Goal: Complete application form: Complete application form

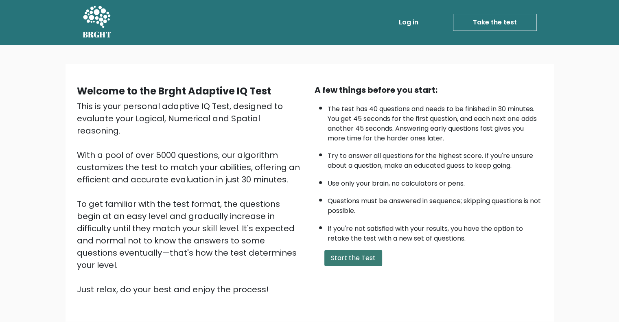
click at [373, 257] on button "Start the Test" at bounding box center [353, 258] width 58 height 16
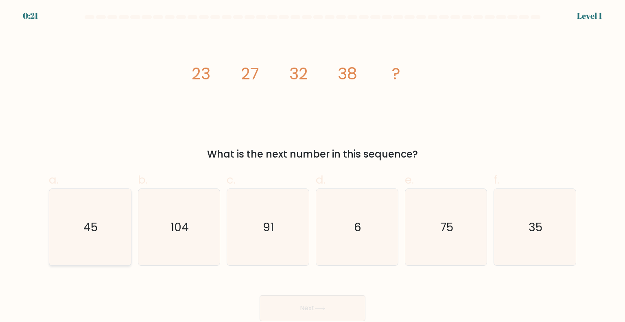
click at [101, 217] on icon "45" at bounding box center [90, 227] width 77 height 77
click at [313, 167] on input "a. 45" at bounding box center [313, 163] width 0 height 5
radio input "true"
click at [276, 306] on button "Next" at bounding box center [313, 308] width 106 height 26
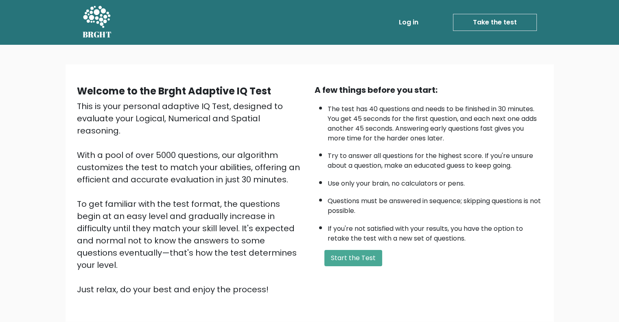
click at [384, 259] on form "Start the Test" at bounding box center [429, 258] width 228 height 16
click at [359, 256] on button "Start the Test" at bounding box center [353, 258] width 58 height 16
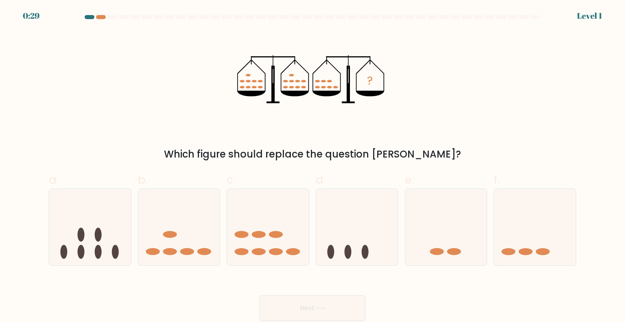
click at [89, 21] on div at bounding box center [312, 18] width 537 height 7
click at [115, 59] on div "? Which figure should replace the question mark?" at bounding box center [312, 96] width 537 height 131
click at [279, 221] on icon at bounding box center [268, 227] width 82 height 68
click at [313, 167] on input "c." at bounding box center [313, 163] width 0 height 5
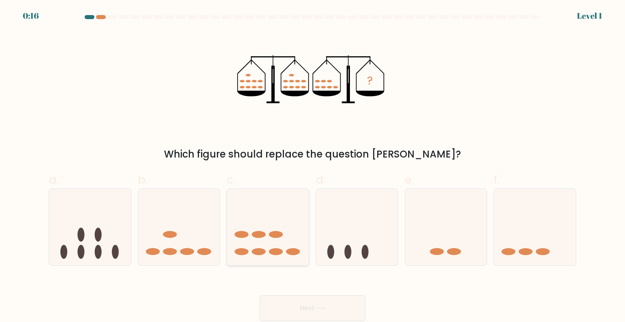
radio input "true"
click at [311, 303] on button "Next" at bounding box center [313, 308] width 106 height 26
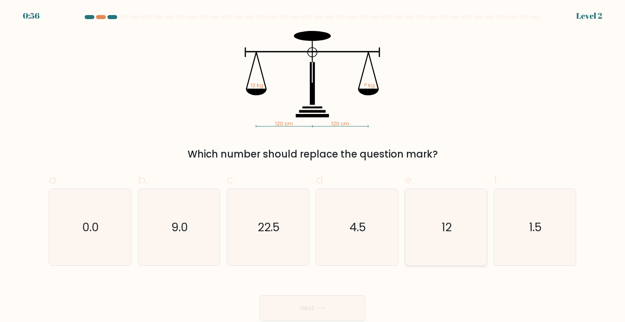
click at [459, 247] on icon "12" at bounding box center [446, 227] width 77 height 77
click at [313, 167] on input "e. 12" at bounding box center [313, 163] width 0 height 5
radio input "true"
click at [376, 311] on div "Next" at bounding box center [312, 299] width 537 height 46
click at [349, 308] on button "Next" at bounding box center [313, 308] width 106 height 26
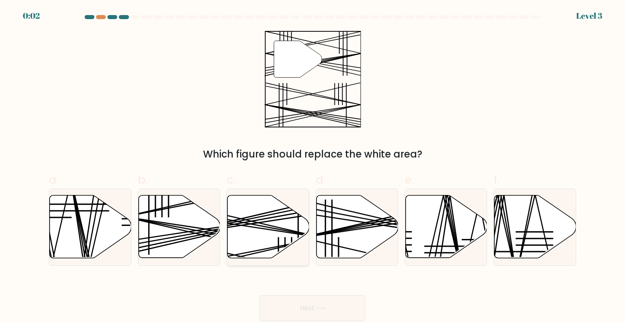
click at [261, 228] on line at bounding box center [241, 225] width 162 height 25
click at [313, 167] on input "c." at bounding box center [313, 163] width 0 height 5
radio input "true"
click at [370, 215] on line at bounding box center [383, 218] width 162 height 37
click at [313, 167] on input "d." at bounding box center [313, 163] width 0 height 5
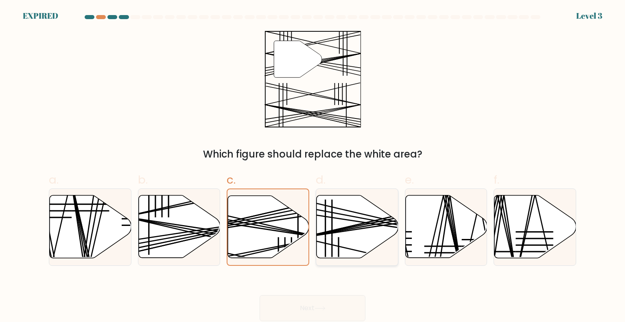
radio input "true"
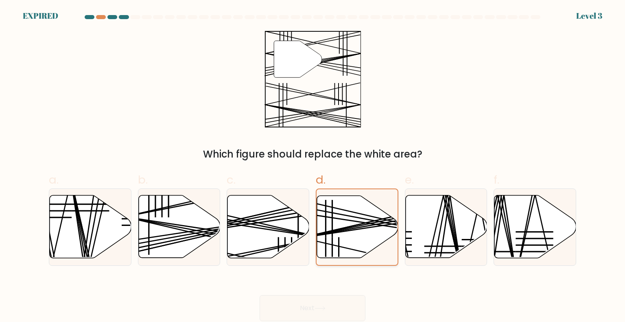
click at [354, 239] on icon at bounding box center [357, 227] width 81 height 62
click at [313, 167] on input "d." at bounding box center [313, 163] width 0 height 5
click at [355, 239] on icon at bounding box center [357, 227] width 81 height 62
click at [313, 167] on input "d." at bounding box center [313, 163] width 0 height 5
click at [355, 239] on icon at bounding box center [357, 227] width 81 height 62
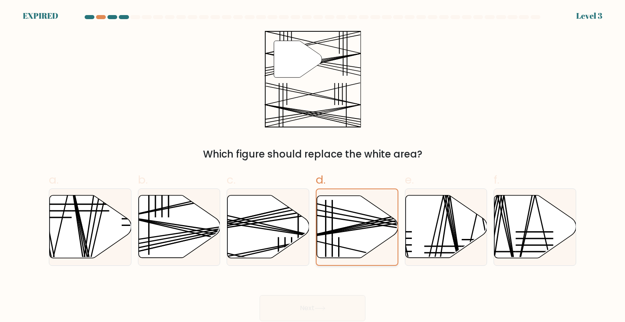
click at [313, 167] on input "d." at bounding box center [313, 163] width 0 height 5
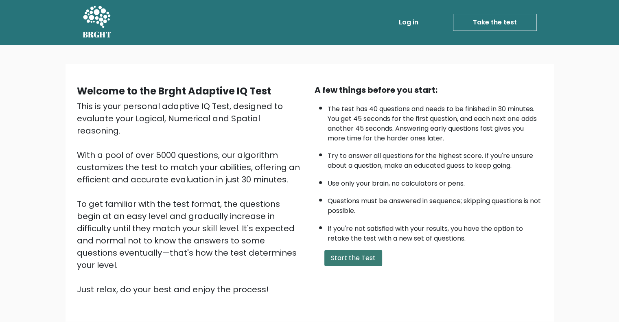
click at [357, 256] on button "Start the Test" at bounding box center [353, 258] width 58 height 16
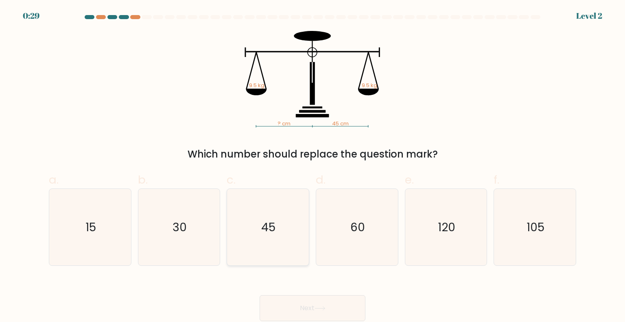
click at [282, 215] on icon "45" at bounding box center [268, 227] width 77 height 77
click at [313, 167] on input "c. 45" at bounding box center [313, 163] width 0 height 5
radio input "true"
click at [336, 296] on button "Next" at bounding box center [313, 308] width 106 height 26
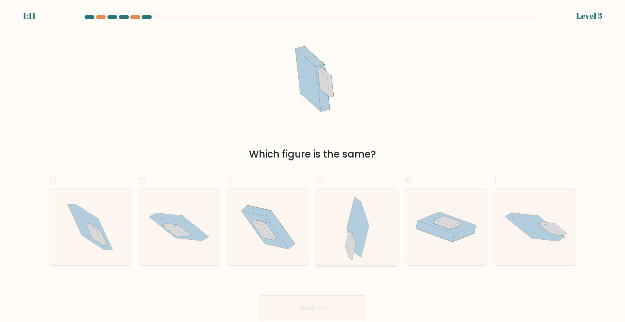
click at [325, 225] on div at bounding box center [357, 227] width 83 height 77
click at [313, 167] on input "d." at bounding box center [313, 163] width 0 height 5
radio input "true"
click at [329, 300] on button "Next" at bounding box center [313, 308] width 106 height 26
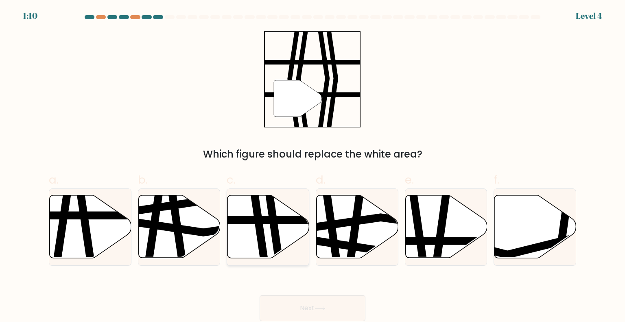
click at [248, 235] on icon at bounding box center [269, 226] width 82 height 63
click at [313, 167] on input "c." at bounding box center [313, 163] width 0 height 5
radio input "true"
drag, startPoint x: 300, startPoint y: 307, endPoint x: 300, endPoint y: 303, distance: 4.1
click at [300, 306] on button "Next" at bounding box center [313, 308] width 106 height 26
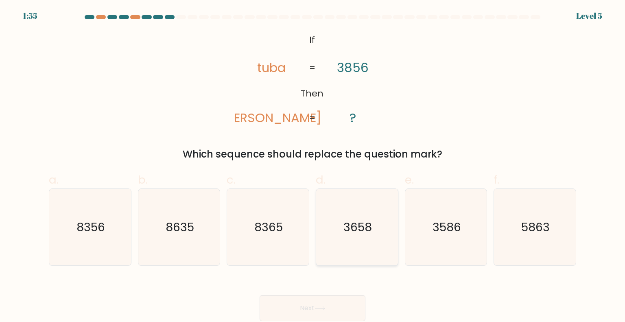
click at [352, 253] on icon "3658" at bounding box center [357, 227] width 77 height 77
click at [313, 167] on input "d. 3658" at bounding box center [313, 163] width 0 height 5
radio input "true"
click at [335, 299] on button "Next" at bounding box center [313, 308] width 106 height 26
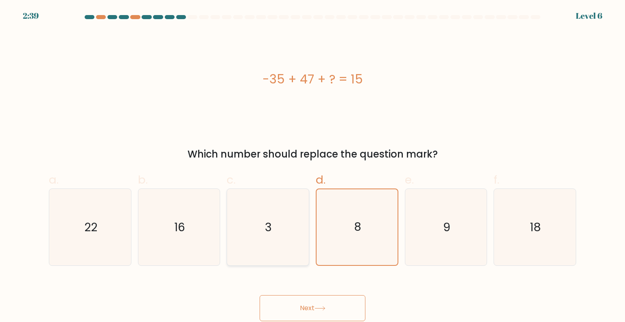
click at [272, 248] on icon "3" at bounding box center [268, 227] width 77 height 77
click at [313, 167] on input "c. 3" at bounding box center [313, 163] width 0 height 5
radio input "true"
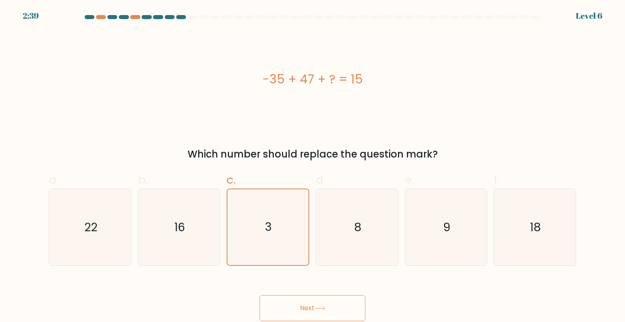
click at [342, 296] on div "Next" at bounding box center [312, 299] width 537 height 46
click at [341, 298] on button "Next" at bounding box center [313, 308] width 106 height 26
drag, startPoint x: 346, startPoint y: 281, endPoint x: 340, endPoint y: 287, distance: 9.2
click at [343, 284] on div "Next" at bounding box center [312, 299] width 537 height 46
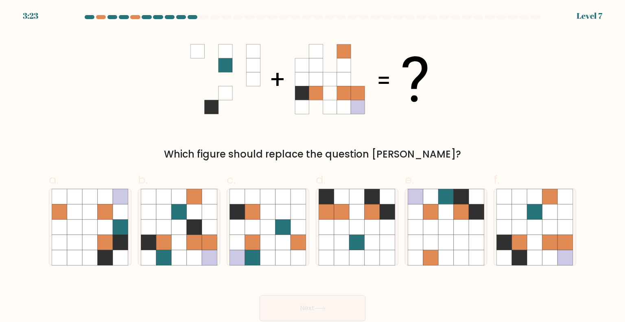
click at [337, 299] on button "Next" at bounding box center [313, 308] width 106 height 26
click at [352, 257] on icon at bounding box center [357, 257] width 15 height 15
click at [313, 167] on input "d." at bounding box center [313, 163] width 0 height 5
radio input "true"
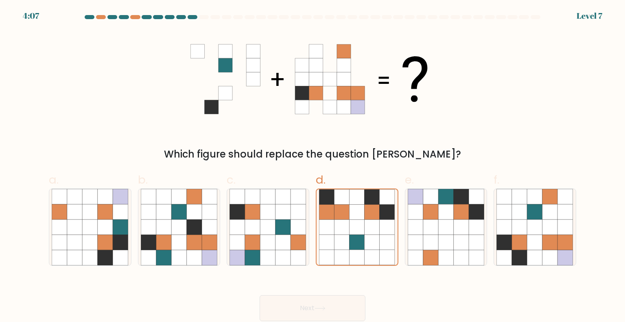
click at [337, 314] on button "Next" at bounding box center [313, 308] width 106 height 26
drag, startPoint x: 324, startPoint y: 317, endPoint x: 325, endPoint y: 307, distance: 9.8
click at [324, 316] on button "Next" at bounding box center [313, 308] width 106 height 26
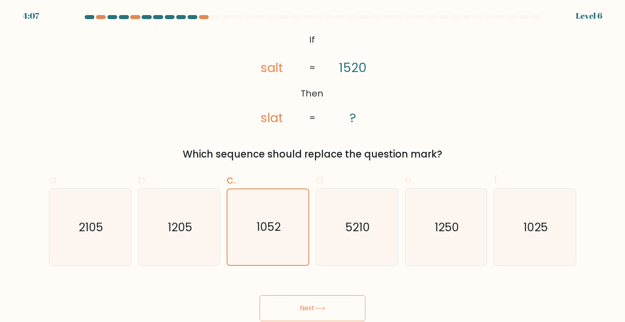
click at [349, 306] on button "Next" at bounding box center [313, 308] width 106 height 26
drag, startPoint x: 272, startPoint y: 244, endPoint x: 300, endPoint y: 275, distance: 41.5
click at [273, 244] on icon "1052" at bounding box center [268, 227] width 76 height 76
click at [313, 167] on input "c. 1052" at bounding box center [313, 163] width 0 height 5
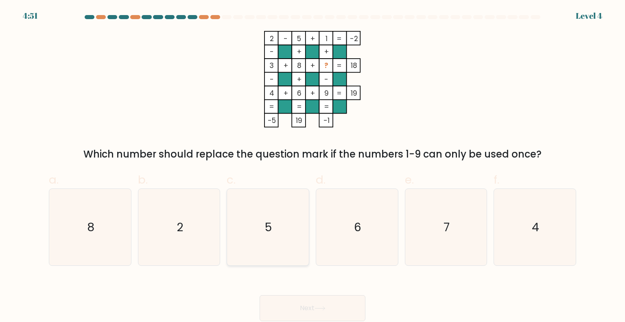
click at [270, 247] on icon "5" at bounding box center [268, 227] width 77 height 77
click at [313, 167] on input "c. 5" at bounding box center [313, 163] width 0 height 5
radio input "true"
click at [318, 314] on button "Next" at bounding box center [313, 308] width 106 height 26
click at [270, 254] on icon "5" at bounding box center [268, 227] width 76 height 76
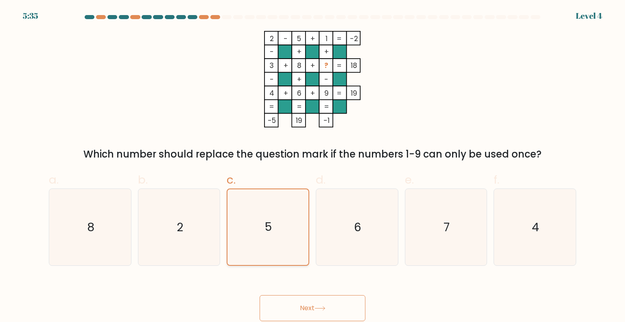
click at [313, 167] on input "c. 5" at bounding box center [313, 163] width 0 height 5
click at [300, 298] on div "Next" at bounding box center [312, 299] width 537 height 46
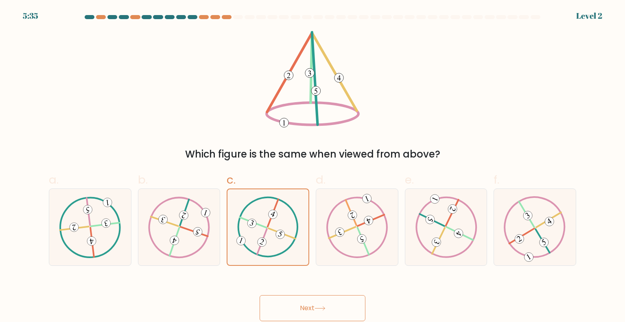
click at [288, 287] on div "Next" at bounding box center [312, 299] width 537 height 46
drag, startPoint x: 270, startPoint y: 243, endPoint x: 274, endPoint y: 291, distance: 48.7
click at [272, 262] on div at bounding box center [268, 227] width 83 height 77
click at [313, 167] on input "c." at bounding box center [313, 163] width 0 height 5
click at [274, 291] on div "Next" at bounding box center [312, 299] width 537 height 46
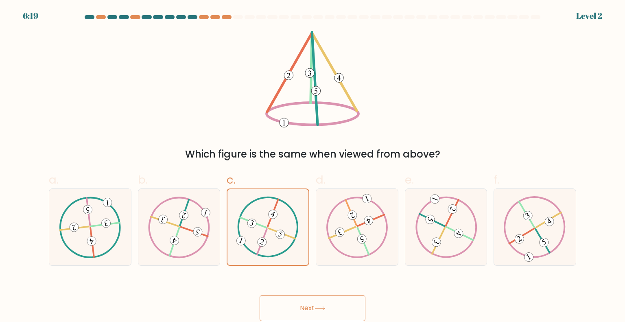
click at [274, 291] on div "Next" at bounding box center [312, 299] width 537 height 46
click at [276, 299] on button "Next" at bounding box center [313, 308] width 106 height 26
click at [261, 247] on 324 at bounding box center [262, 241] width 10 height 25
click at [313, 167] on input "c." at bounding box center [313, 163] width 0 height 5
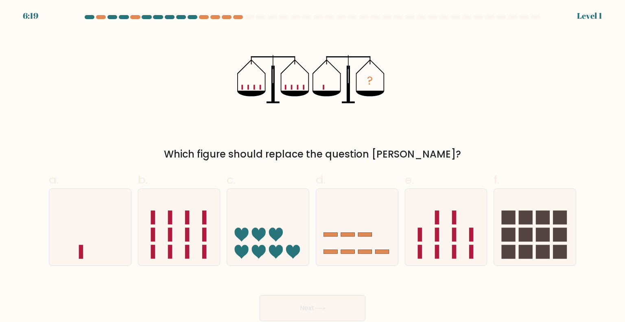
drag, startPoint x: 272, startPoint y: 252, endPoint x: 275, endPoint y: 267, distance: 14.9
click at [272, 251] on icon at bounding box center [268, 227] width 82 height 68
click at [313, 167] on input "c." at bounding box center [313, 163] width 0 height 5
radio input "true"
drag, startPoint x: 283, startPoint y: 291, endPoint x: 285, endPoint y: 296, distance: 5.3
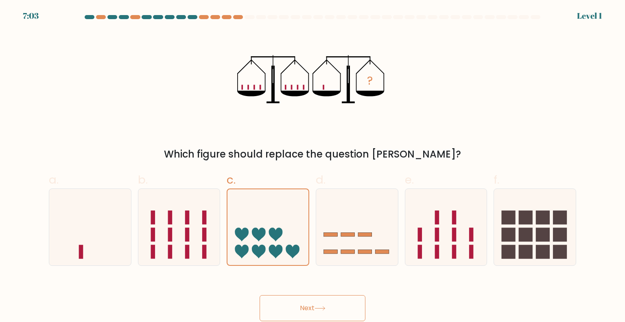
click at [284, 293] on div "Next" at bounding box center [312, 299] width 537 height 46
click at [285, 296] on button "Next" at bounding box center [313, 308] width 106 height 26
drag, startPoint x: 280, startPoint y: 253, endPoint x: 281, endPoint y: 283, distance: 30.2
click at [280, 256] on icon at bounding box center [268, 227] width 81 height 67
click at [313, 167] on input "c." at bounding box center [313, 163] width 0 height 5
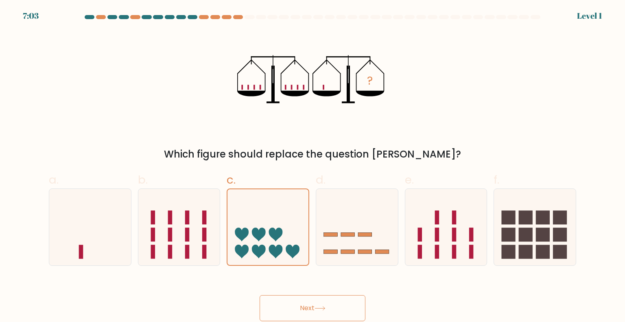
click at [288, 311] on button "Next" at bounding box center [313, 308] width 106 height 26
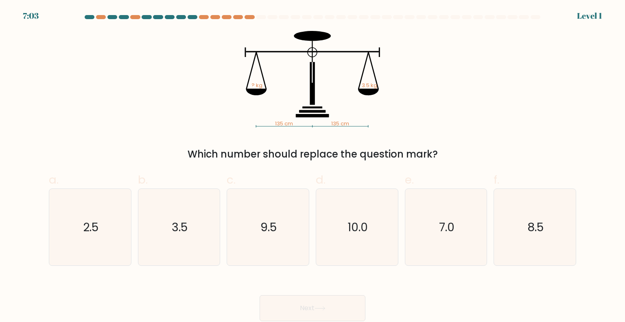
click at [268, 262] on icon "9.5" at bounding box center [268, 227] width 77 height 77
click at [313, 167] on input "c. 9.5" at bounding box center [313, 163] width 0 height 5
radio input "true"
click at [280, 310] on div "Next" at bounding box center [312, 299] width 537 height 46
click at [276, 266] on form at bounding box center [312, 168] width 625 height 306
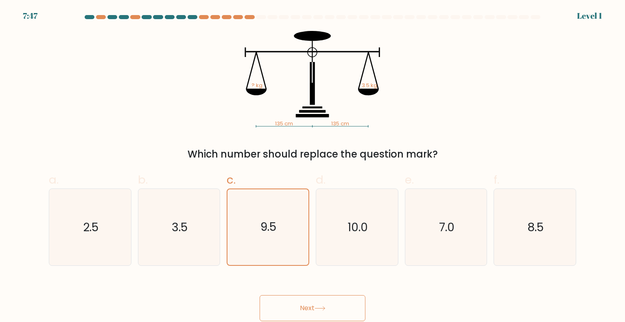
drag, startPoint x: 278, startPoint y: 303, endPoint x: 277, endPoint y: 285, distance: 17.1
click at [278, 303] on button "Next" at bounding box center [313, 308] width 106 height 26
click at [271, 259] on icon "9.5" at bounding box center [268, 227] width 76 height 76
click at [313, 167] on input "c. 9.5" at bounding box center [313, 163] width 0 height 5
click at [277, 309] on button "Next" at bounding box center [313, 308] width 106 height 26
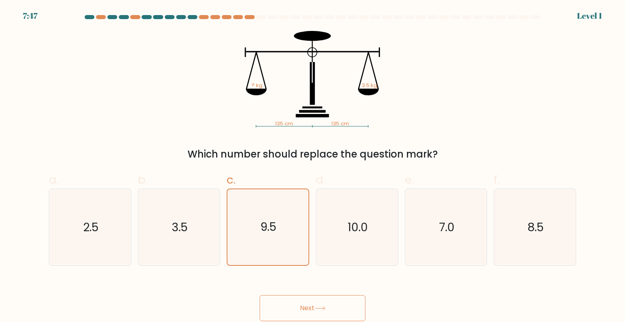
click at [275, 274] on form at bounding box center [312, 168] width 625 height 306
drag, startPoint x: 282, startPoint y: 314, endPoint x: 282, endPoint y: 309, distance: 5.3
click at [282, 316] on button "Next" at bounding box center [313, 308] width 106 height 26
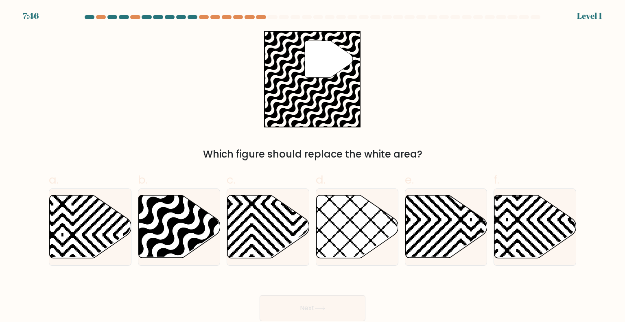
click at [285, 306] on button "Next" at bounding box center [313, 308] width 106 height 26
click at [274, 258] on icon at bounding box center [293, 194] width 165 height 165
click at [313, 167] on input "c." at bounding box center [313, 163] width 0 height 5
radio input "true"
drag, startPoint x: 280, startPoint y: 296, endPoint x: 275, endPoint y: 260, distance: 36.5
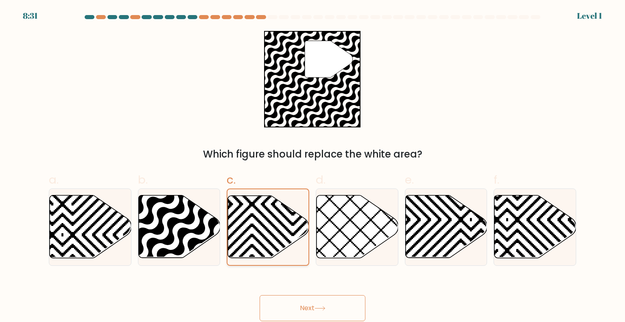
click at [280, 295] on button "Next" at bounding box center [313, 308] width 106 height 26
drag, startPoint x: 275, startPoint y: 260, endPoint x: 285, endPoint y: 281, distance: 23.2
click at [279, 271] on form "a." at bounding box center [312, 168] width 625 height 306
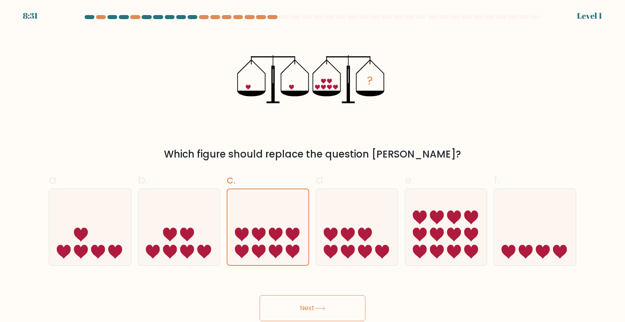
click at [291, 300] on button "Next" at bounding box center [313, 308] width 106 height 26
drag, startPoint x: 279, startPoint y: 259, endPoint x: 287, endPoint y: 301, distance: 43.0
click at [287, 302] on form at bounding box center [312, 168] width 625 height 306
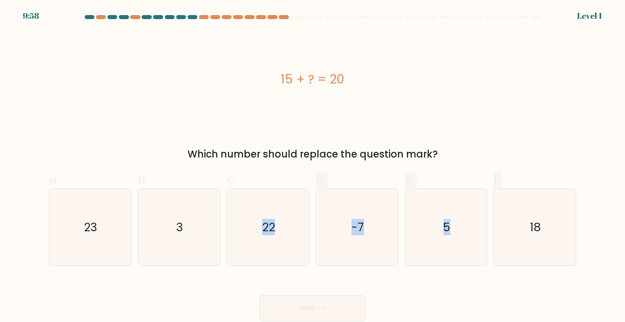
drag, startPoint x: 282, startPoint y: 286, endPoint x: 285, endPoint y: 293, distance: 7.8
click at [285, 300] on form "a. 3" at bounding box center [312, 168] width 625 height 306
click at [281, 270] on form "a. 3" at bounding box center [312, 168] width 625 height 306
drag, startPoint x: 275, startPoint y: 236, endPoint x: 275, endPoint y: 273, distance: 37.5
click at [274, 252] on icon "22" at bounding box center [268, 227] width 77 height 77
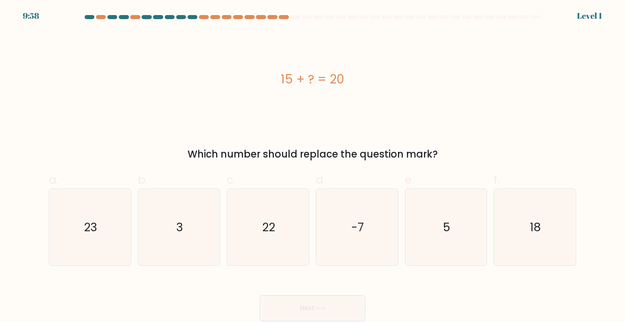
click at [313, 167] on input "c. 22" at bounding box center [313, 163] width 0 height 5
radio input "true"
click at [280, 303] on button "Next" at bounding box center [313, 308] width 106 height 26
click at [276, 285] on div "Next" at bounding box center [312, 299] width 537 height 46
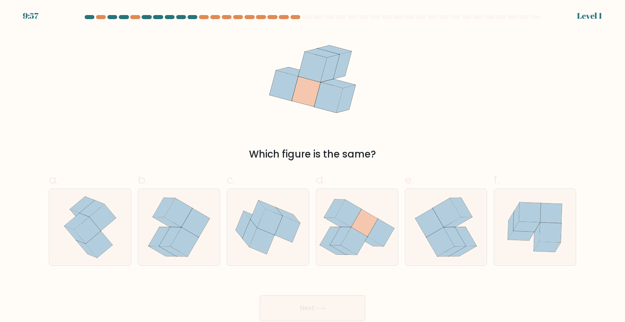
click at [283, 312] on button "Next" at bounding box center [313, 308] width 106 height 26
drag, startPoint x: 265, startPoint y: 248, endPoint x: 277, endPoint y: 318, distance: 71.0
click at [265, 261] on icon at bounding box center [268, 227] width 82 height 68
click at [313, 167] on input "c." at bounding box center [313, 163] width 0 height 5
radio input "true"
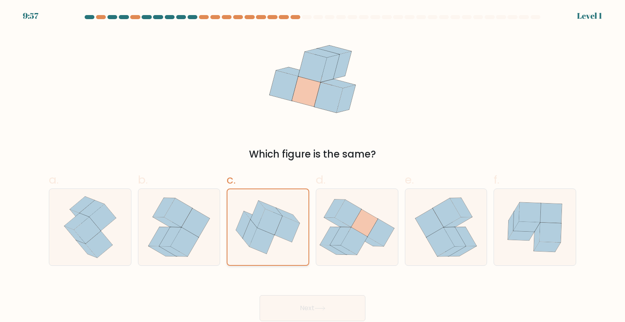
drag, startPoint x: 277, startPoint y: 318, endPoint x: 269, endPoint y: 258, distance: 60.8
click at [277, 314] on button "Next" at bounding box center [313, 308] width 106 height 26
drag, startPoint x: 266, startPoint y: 250, endPoint x: 292, endPoint y: 314, distance: 69.0
click at [270, 270] on form at bounding box center [312, 168] width 625 height 306
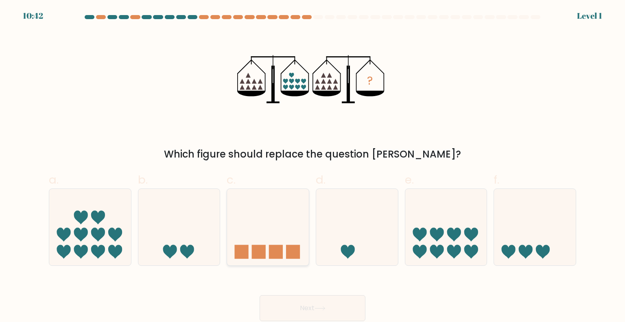
click at [292, 305] on button "Next" at bounding box center [313, 308] width 106 height 26
drag, startPoint x: 263, startPoint y: 261, endPoint x: 296, endPoint y: 321, distance: 68.3
click at [269, 278] on form at bounding box center [312, 168] width 625 height 306
drag, startPoint x: 288, startPoint y: 313, endPoint x: 270, endPoint y: 263, distance: 53.7
click at [288, 312] on button "Next" at bounding box center [313, 308] width 106 height 26
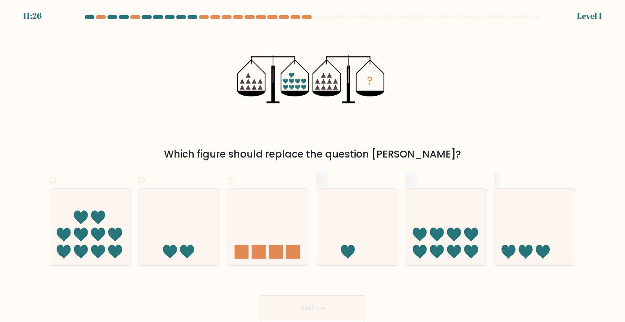
click at [282, 305] on button "Next" at bounding box center [313, 308] width 106 height 26
drag, startPoint x: 282, startPoint y: 305, endPoint x: 274, endPoint y: 272, distance: 33.9
click at [282, 303] on button "Next" at bounding box center [313, 308] width 106 height 26
click at [292, 311] on button "Next" at bounding box center [313, 308] width 106 height 26
drag, startPoint x: 270, startPoint y: 261, endPoint x: 317, endPoint y: 319, distance: 74.4
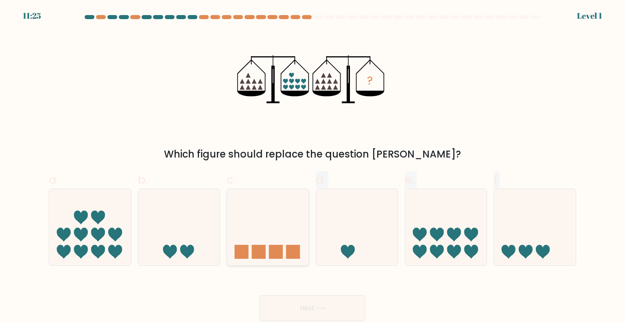
click at [270, 261] on div at bounding box center [268, 227] width 83 height 77
click at [313, 167] on input "c." at bounding box center [313, 163] width 0 height 5
radio input "true"
click at [317, 319] on button "Next" at bounding box center [313, 308] width 106 height 26
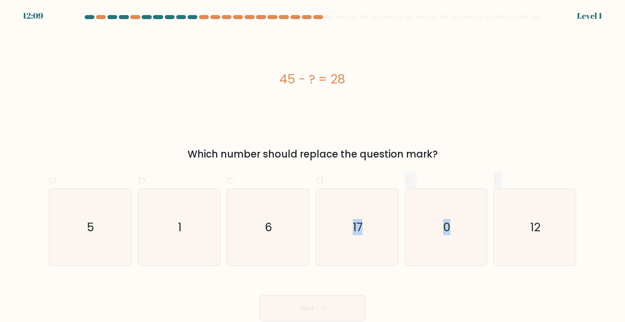
drag, startPoint x: 347, startPoint y: 273, endPoint x: 320, endPoint y: 314, distance: 49.0
click at [346, 276] on form "a. 5" at bounding box center [312, 168] width 625 height 306
drag, startPoint x: 320, startPoint y: 314, endPoint x: 358, endPoint y: 257, distance: 69.0
click at [321, 312] on button "Next" at bounding box center [313, 308] width 106 height 26
drag, startPoint x: 358, startPoint y: 257, endPoint x: 330, endPoint y: 302, distance: 53.3
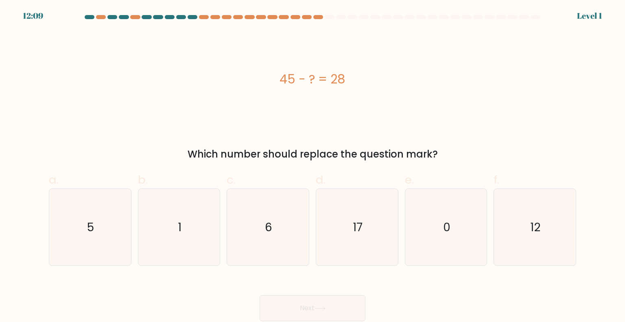
click at [355, 262] on icon "17" at bounding box center [357, 227] width 77 height 77
click at [313, 167] on input "d. 17" at bounding box center [313, 163] width 0 height 5
radio input "true"
drag, startPoint x: 330, startPoint y: 302, endPoint x: 336, endPoint y: 292, distance: 11.3
click at [330, 302] on button "Next" at bounding box center [313, 308] width 106 height 26
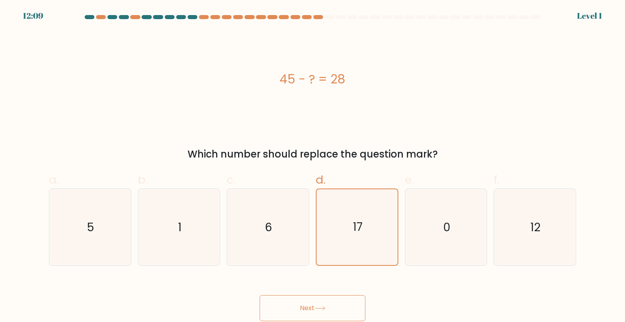
click at [353, 266] on form "a. 5" at bounding box center [312, 168] width 625 height 306
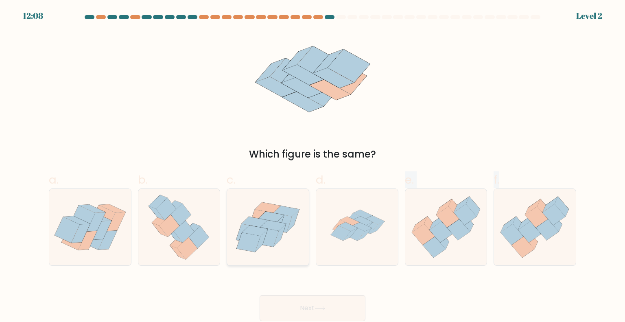
drag, startPoint x: 320, startPoint y: 318, endPoint x: 263, endPoint y: 241, distance: 95.7
click at [335, 270] on form at bounding box center [312, 168] width 625 height 306
drag, startPoint x: 257, startPoint y: 239, endPoint x: 274, endPoint y: 258, distance: 25.4
click at [258, 242] on icon at bounding box center [249, 242] width 24 height 20
click at [313, 167] on input "c." at bounding box center [313, 163] width 0 height 5
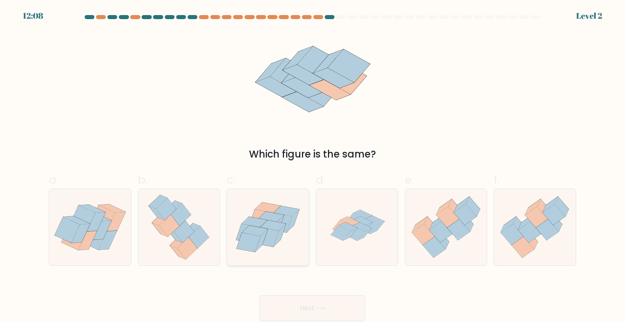
radio input "true"
click at [324, 307] on button "Next" at bounding box center [313, 308] width 106 height 26
drag, startPoint x: 301, startPoint y: 294, endPoint x: 267, endPoint y: 239, distance: 64.6
click at [298, 286] on div "Next" at bounding box center [312, 299] width 537 height 46
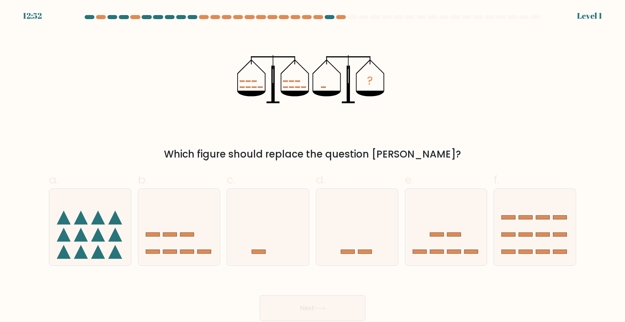
drag, startPoint x: 275, startPoint y: 269, endPoint x: 289, endPoint y: 289, distance: 25.2
click at [280, 276] on form at bounding box center [312, 168] width 625 height 306
drag
click at [303, 267] on form at bounding box center [312, 168] width 625 height 306
click at [351, 322] on body "13:36 Level 1" at bounding box center [312, 161] width 625 height 322
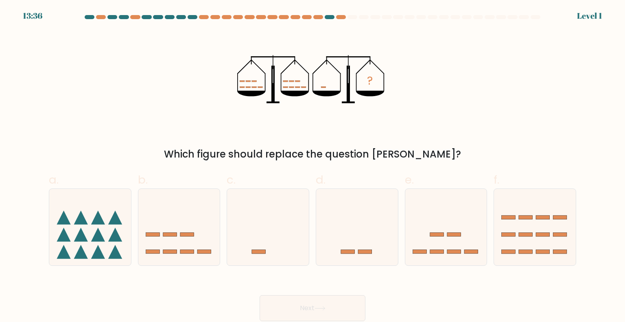
click at [320, 322] on html "13:36 Level 1" at bounding box center [312, 161] width 625 height 322
click at [292, 275] on form at bounding box center [312, 168] width 625 height 306
click at [278, 251] on icon at bounding box center [268, 227] width 82 height 68
click at [313, 167] on input "c." at bounding box center [313, 163] width 0 height 5
radio input "true"
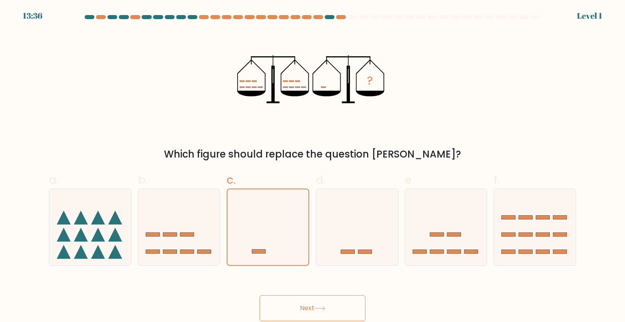
click at [318, 314] on button "Next" at bounding box center [313, 308] width 106 height 26
click at [272, 259] on icon at bounding box center [268, 227] width 81 height 67
click at [313, 167] on input "c." at bounding box center [313, 163] width 0 height 5
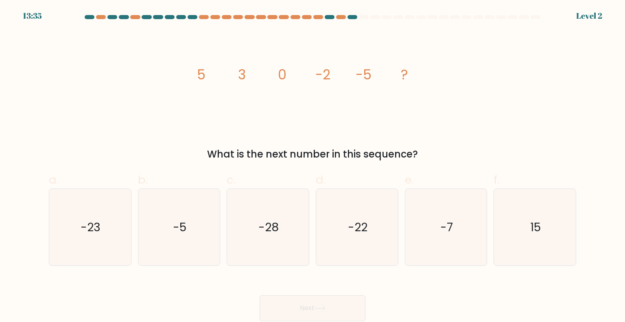
click at [319, 320] on button "Next" at bounding box center [313, 308] width 106 height 26
click at [264, 254] on icon "-28" at bounding box center [268, 227] width 77 height 77
click at [314, 301] on button "Next" at bounding box center [313, 308] width 106 height 26
click at [305, 301] on button "Next" at bounding box center [313, 308] width 106 height 26
click at [280, 272] on form at bounding box center [312, 168] width 625 height 306
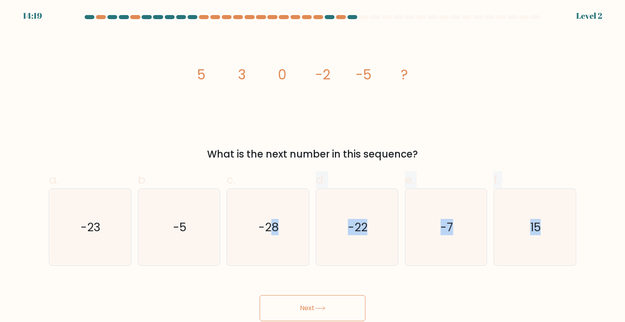
click at [304, 301] on button "Next" at bounding box center [313, 308] width 106 height 26
click at [268, 254] on icon "-28" at bounding box center [268, 227] width 77 height 77
click at [313, 167] on input "c. -28" at bounding box center [313, 163] width 0 height 5
radio input "true"
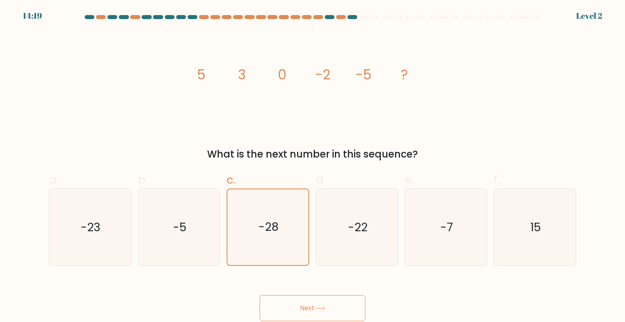
click at [294, 302] on button "Next" at bounding box center [313, 308] width 106 height 26
click at [280, 259] on icon "-28" at bounding box center [268, 227] width 76 height 76
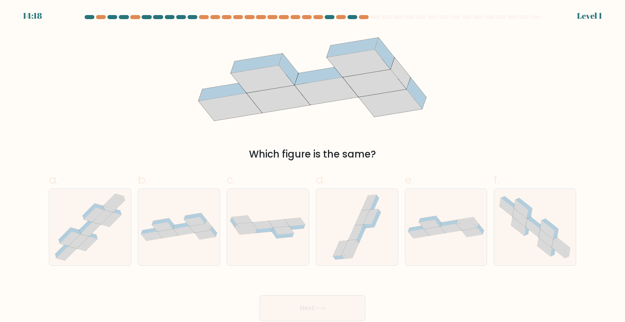
click at [277, 262] on div at bounding box center [268, 227] width 83 height 77
click at [313, 167] on input "c." at bounding box center [313, 163] width 0 height 5
radio input "true"
click at [311, 310] on button "Next" at bounding box center [313, 308] width 106 height 26
click at [285, 262] on div at bounding box center [268, 227] width 83 height 77
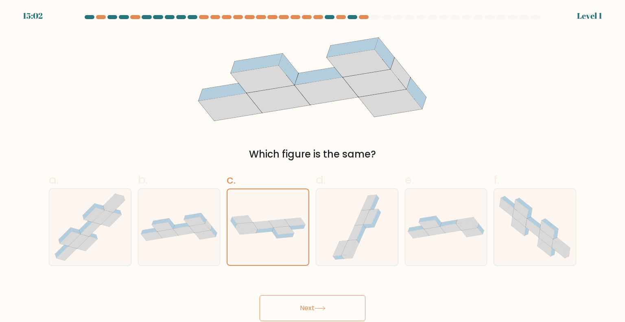
click at [313, 167] on input "c." at bounding box center [313, 163] width 0 height 5
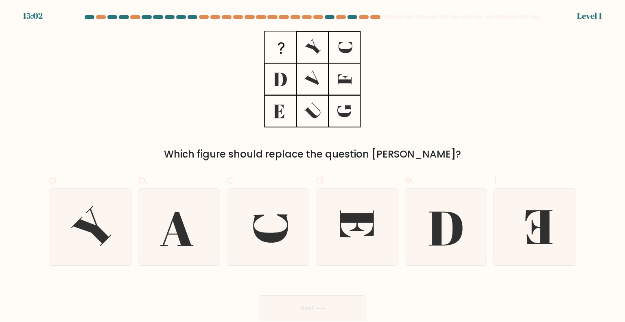
click at [277, 257] on icon at bounding box center [268, 227] width 77 height 77
click at [313, 167] on input "c." at bounding box center [313, 163] width 0 height 5
radio input "true"
click at [322, 309] on button "Next" at bounding box center [313, 308] width 106 height 26
click at [272, 252] on icon at bounding box center [268, 227] width 76 height 76
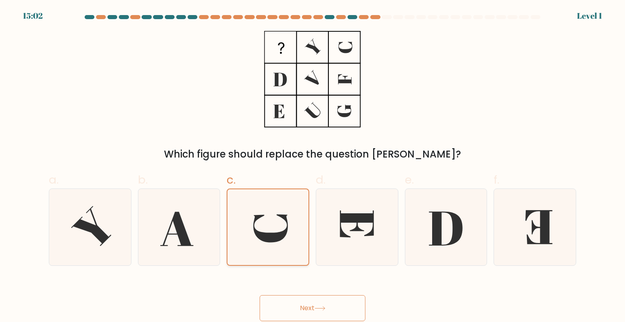
click at [313, 167] on input "c." at bounding box center [313, 163] width 0 height 5
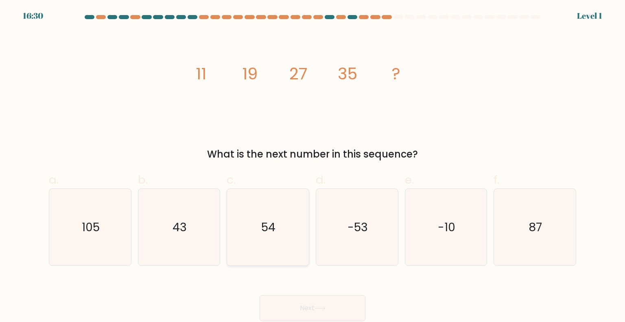
click at [332, 314] on button "Next" at bounding box center [313, 308] width 106 height 26
click at [290, 263] on icon "54" at bounding box center [268, 227] width 77 height 77
click at [313, 167] on input "c. 54" at bounding box center [313, 163] width 0 height 5
radio input "true"
click at [324, 313] on button "Next" at bounding box center [313, 308] width 106 height 26
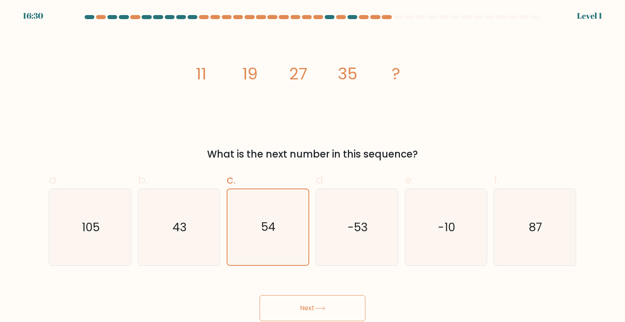
click at [289, 270] on form at bounding box center [312, 168] width 625 height 306
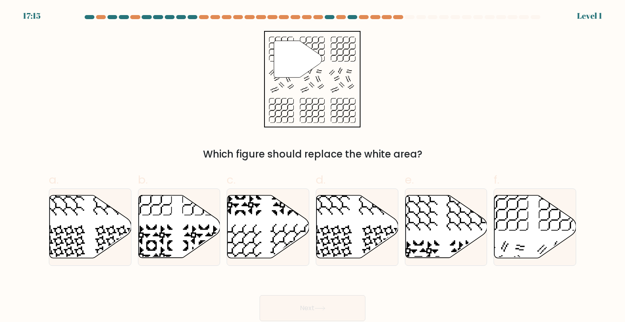
click at [279, 256] on icon at bounding box center [268, 227] width 82 height 64
click at [313, 167] on input "c." at bounding box center [313, 163] width 0 height 5
radio input "true"
click at [317, 303] on button "Next" at bounding box center [313, 308] width 106 height 26
click at [283, 256] on icon at bounding box center [268, 226] width 81 height 63
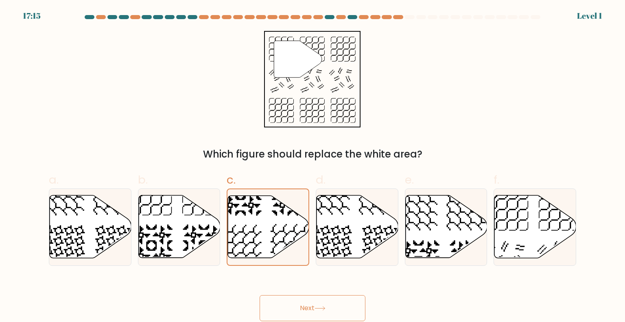
click at [313, 167] on input "c." at bounding box center [313, 163] width 0 height 5
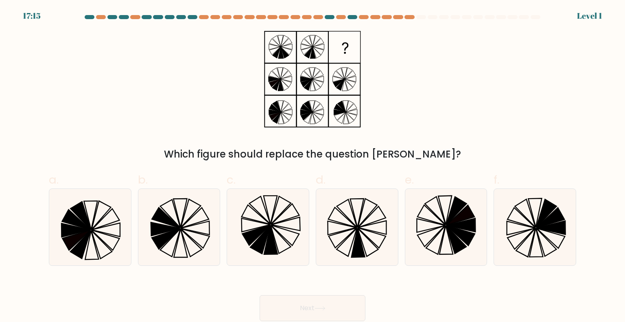
click at [281, 248] on icon at bounding box center [268, 227] width 77 height 77
click at [313, 167] on input "c." at bounding box center [313, 163] width 0 height 5
radio input "true"
click at [315, 306] on button "Next" at bounding box center [313, 308] width 106 height 26
click at [296, 255] on icon at bounding box center [268, 227] width 76 height 76
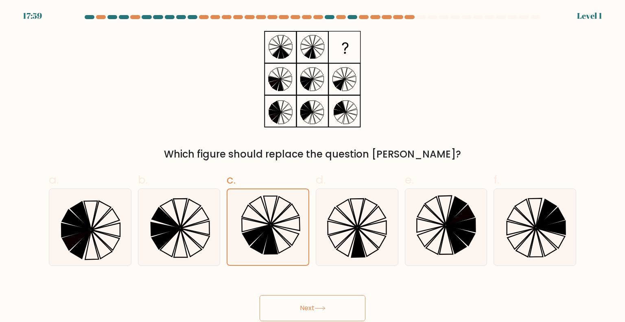
click at [313, 167] on input "c." at bounding box center [313, 163] width 0 height 5
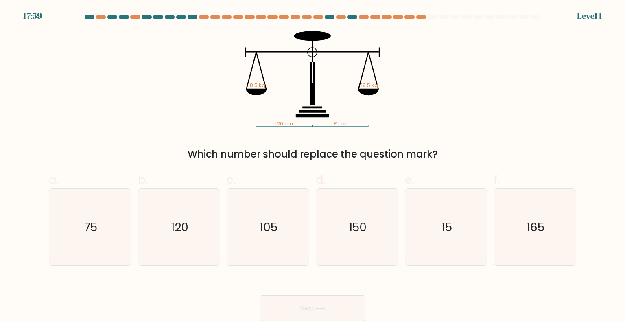
click at [331, 309] on button "Next" at bounding box center [313, 308] width 106 height 26
click at [288, 260] on icon "105" at bounding box center [268, 227] width 77 height 77
click at [313, 167] on input "c. 105" at bounding box center [313, 163] width 0 height 5
radio input "true"
click at [335, 318] on button "Next" at bounding box center [313, 308] width 106 height 26
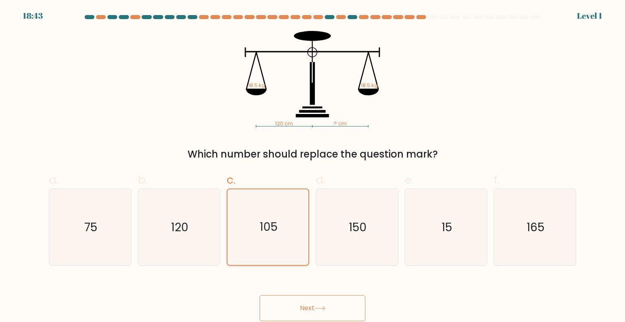
click at [284, 256] on icon "105" at bounding box center [268, 227] width 76 height 76
click at [313, 167] on input "c. 105" at bounding box center [313, 163] width 0 height 5
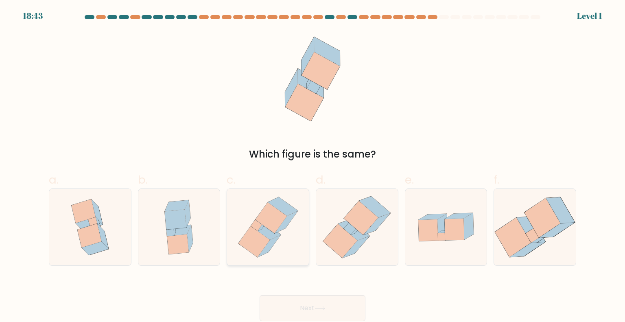
click at [292, 258] on icon at bounding box center [268, 227] width 70 height 77
click at [313, 167] on input "c." at bounding box center [313, 163] width 0 height 5
radio input "true"
click at [333, 309] on button "Next" at bounding box center [313, 308] width 106 height 26
click at [292, 263] on icon at bounding box center [267, 227] width 69 height 76
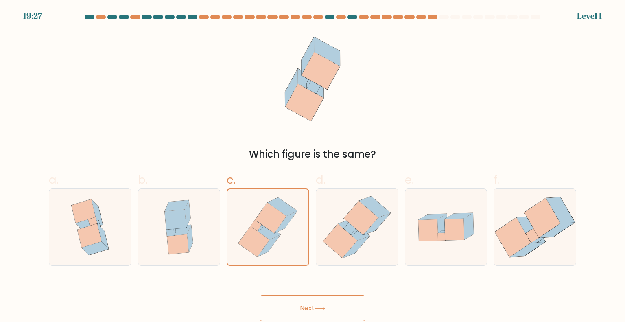
click at [313, 167] on input "c." at bounding box center [313, 163] width 0 height 5
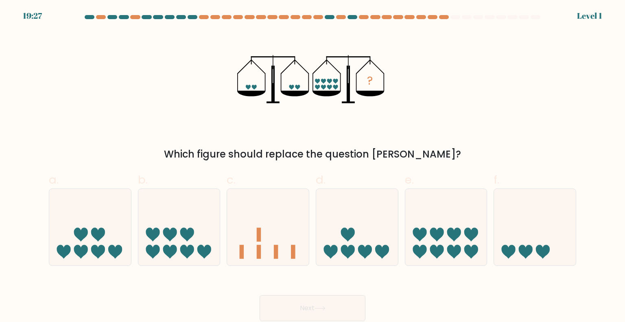
click at [297, 273] on form at bounding box center [312, 168] width 625 height 306
click at [328, 308] on button "Next" at bounding box center [313, 308] width 106 height 26
click at [335, 313] on button "Next" at bounding box center [313, 308] width 106 height 26
click at [326, 319] on body "20:11 Level 1" at bounding box center [312, 161] width 625 height 322
click at [292, 270] on form at bounding box center [312, 168] width 625 height 306
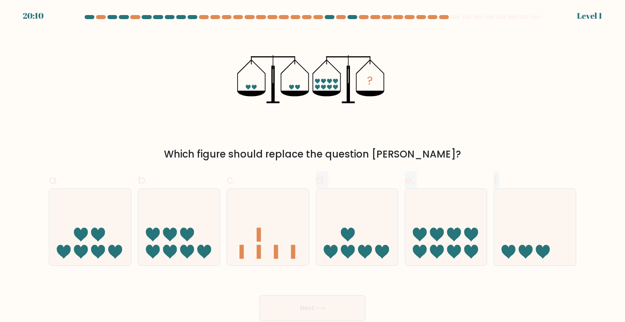
click at [334, 300] on button "Next" at bounding box center [313, 308] width 106 height 26
click at [361, 263] on div at bounding box center [357, 227] width 83 height 77
click at [313, 167] on input "d." at bounding box center [313, 163] width 0 height 5
radio input "true"
click at [338, 303] on button "Next" at bounding box center [313, 308] width 106 height 26
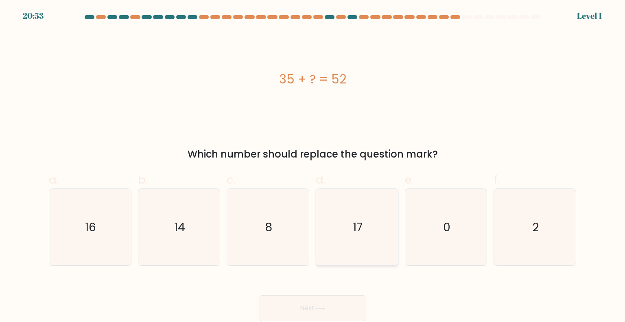
click at [345, 301] on button "Next" at bounding box center [313, 308] width 106 height 26
click at [351, 253] on icon "17" at bounding box center [357, 227] width 77 height 77
click at [313, 167] on input "d. 17" at bounding box center [313, 163] width 0 height 5
radio input "true"
click at [335, 309] on button "Next" at bounding box center [313, 308] width 106 height 26
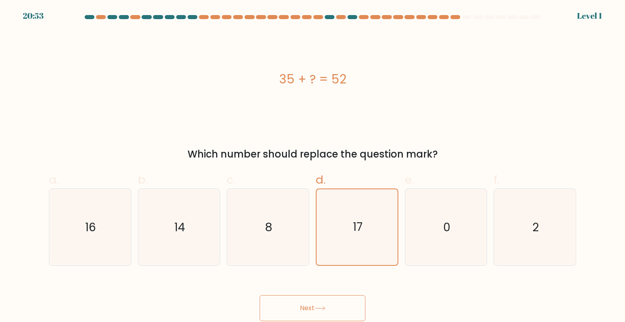
click at [355, 264] on icon "17" at bounding box center [357, 227] width 76 height 76
click at [313, 167] on input "d. 17" at bounding box center [313, 163] width 0 height 5
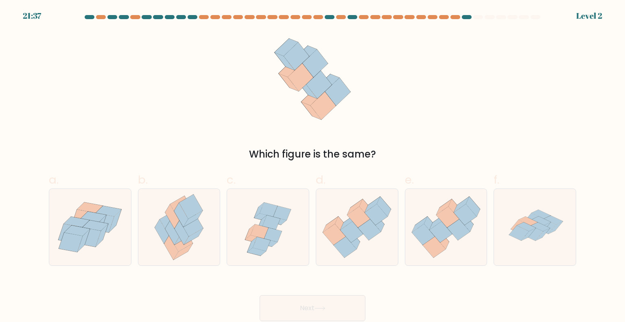
click at [357, 264] on div at bounding box center [357, 227] width 83 height 77
click at [313, 167] on input "d." at bounding box center [313, 163] width 0 height 5
radio input "true"
click at [345, 314] on button "Next" at bounding box center [313, 308] width 106 height 26
click at [360, 266] on form at bounding box center [312, 168] width 625 height 306
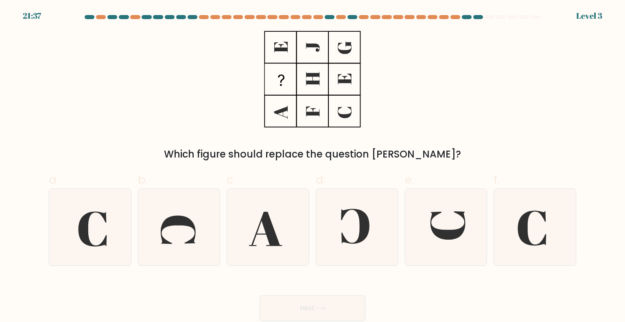
click at [343, 309] on button "Next" at bounding box center [313, 308] width 106 height 26
click at [367, 253] on icon at bounding box center [357, 227] width 77 height 77
click at [313, 167] on input "d." at bounding box center [313, 163] width 0 height 5
radio input "true"
click at [347, 310] on button "Next" at bounding box center [313, 308] width 106 height 26
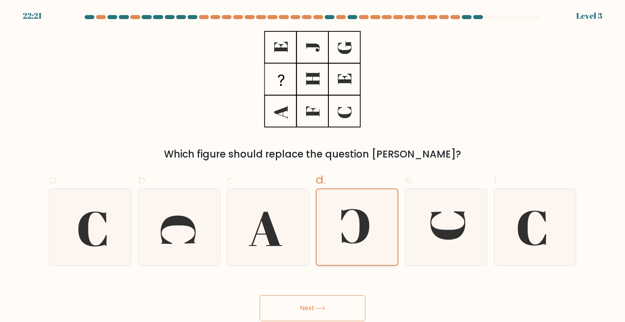
click at [362, 261] on icon at bounding box center [357, 227] width 76 height 76
click at [313, 167] on input "d." at bounding box center [313, 163] width 0 height 5
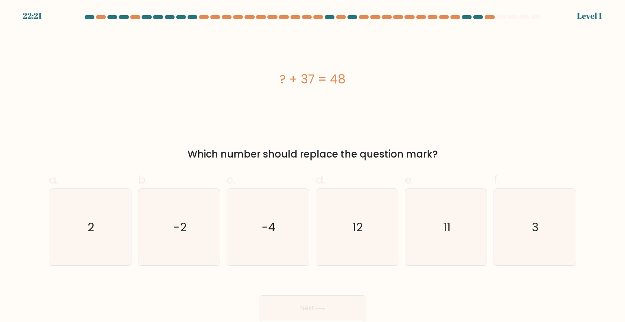
click at [347, 306] on button "Next" at bounding box center [313, 308] width 106 height 26
click at [368, 245] on icon "12" at bounding box center [357, 227] width 77 height 77
click at [313, 167] on input "d. 12" at bounding box center [313, 163] width 0 height 5
radio input "true"
click at [353, 306] on button "Next" at bounding box center [313, 308] width 106 height 26
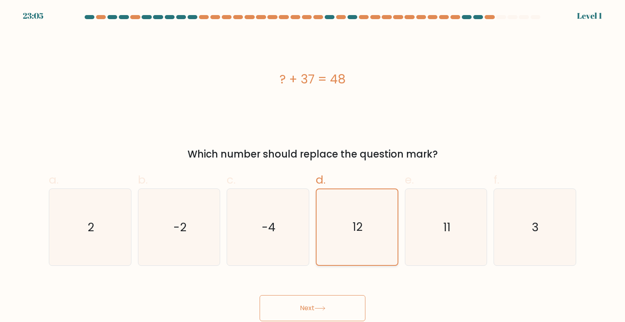
click at [368, 252] on icon "12" at bounding box center [357, 227] width 76 height 76
click at [313, 167] on input "d. 12" at bounding box center [313, 163] width 0 height 5
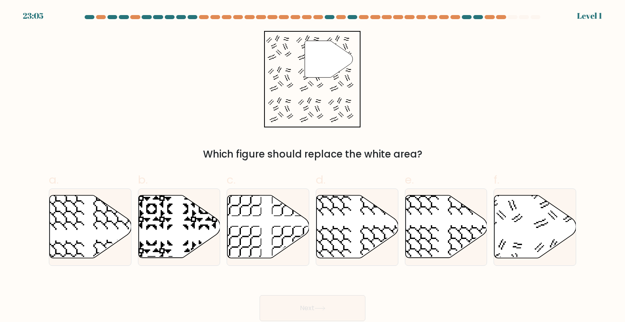
click at [341, 308] on button "Next" at bounding box center [313, 308] width 106 height 26
click at [356, 258] on icon at bounding box center [358, 226] width 82 height 63
click at [313, 167] on input "d." at bounding box center [313, 163] width 0 height 5
radio input "true"
click at [336, 314] on button "Next" at bounding box center [313, 308] width 106 height 26
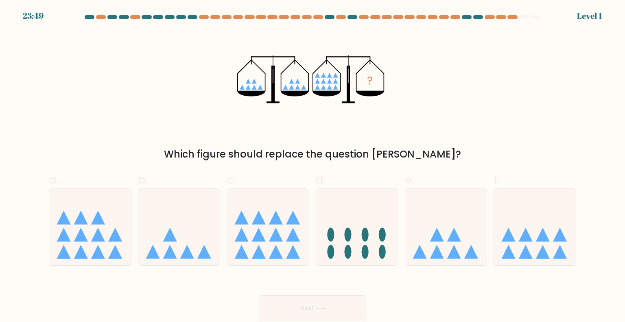
click at [337, 316] on button "Next" at bounding box center [313, 308] width 106 height 26
click at [352, 259] on icon at bounding box center [357, 227] width 82 height 68
click at [313, 167] on input "d." at bounding box center [313, 163] width 0 height 5
radio input "true"
click at [342, 308] on button "Next" at bounding box center [313, 308] width 106 height 26
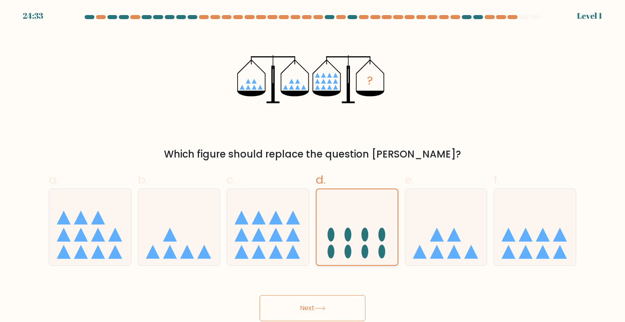
click at [362, 259] on icon at bounding box center [357, 227] width 81 height 67
click at [313, 167] on input "d." at bounding box center [313, 163] width 0 height 5
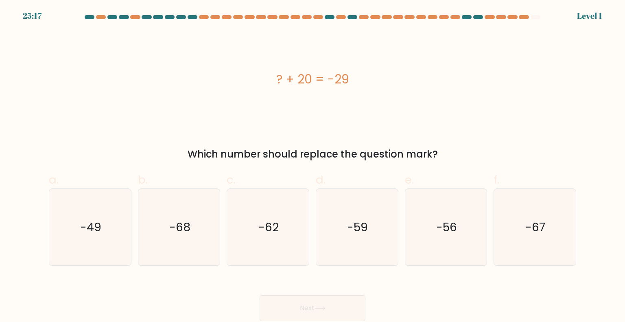
click at [342, 307] on button "Next" at bounding box center [313, 308] width 106 height 26
click at [363, 257] on icon "-59" at bounding box center [357, 227] width 77 height 77
click at [313, 167] on input "d. -59" at bounding box center [313, 163] width 0 height 5
radio input "true"
click at [329, 309] on button "Next" at bounding box center [313, 308] width 106 height 26
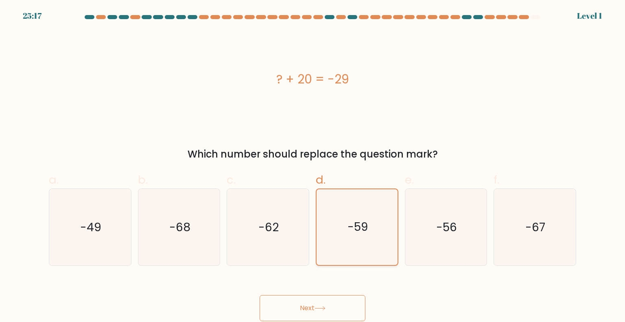
click at [360, 256] on icon "-59" at bounding box center [357, 227] width 76 height 76
click at [313, 167] on input "d. -59" at bounding box center [313, 163] width 0 height 5
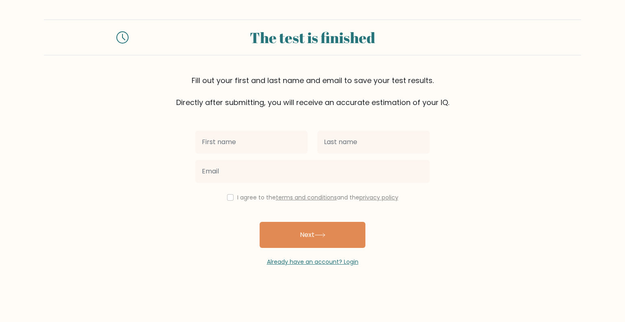
click at [420, 246] on div "I agree to the terms and conditions and the privacy policy Next Already have an…" at bounding box center [313, 187] width 244 height 158
click at [135, 113] on form "The test is finished Fill out your first and last name and email to save your t…" at bounding box center [312, 143] width 625 height 247
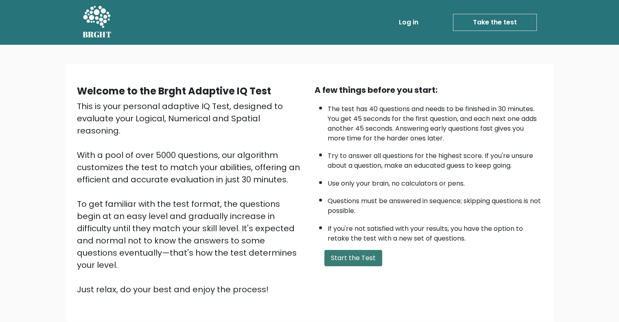
click at [366, 257] on button "Start the Test" at bounding box center [353, 258] width 58 height 16
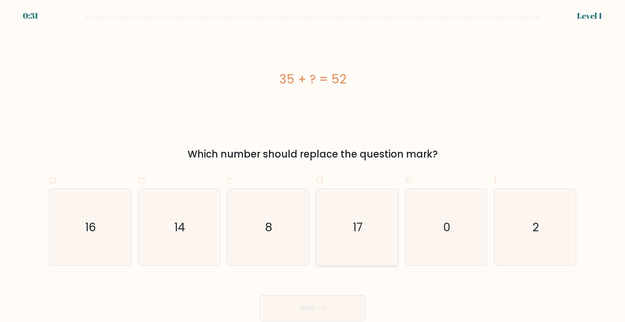
click at [371, 221] on icon "17" at bounding box center [357, 227] width 77 height 77
click at [313, 167] on input "d. 17" at bounding box center [313, 163] width 0 height 5
radio input "true"
click at [333, 298] on button "Next" at bounding box center [313, 308] width 106 height 26
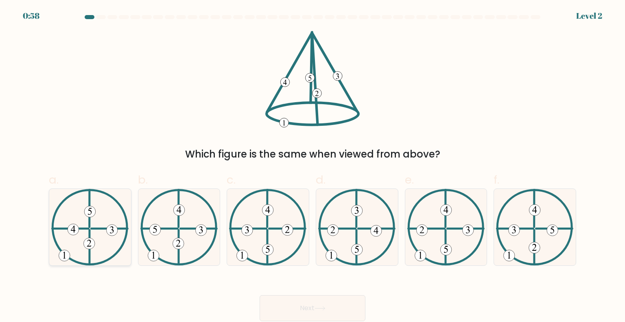
click at [94, 235] on icon at bounding box center [89, 227] width 77 height 77
click at [313, 167] on input "a." at bounding box center [313, 163] width 0 height 5
radio input "true"
click at [307, 309] on button "Next" at bounding box center [313, 308] width 106 height 26
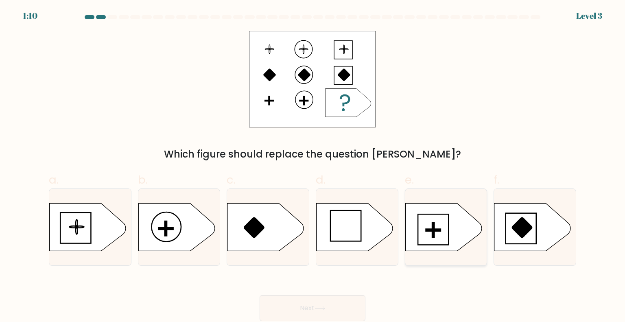
drag, startPoint x: 433, startPoint y: 228, endPoint x: 432, endPoint y: 241, distance: 13.1
click at [433, 228] on rect at bounding box center [433, 230] width 2 height 15
click at [313, 167] on input "e." at bounding box center [313, 163] width 0 height 5
radio input "true"
drag, startPoint x: 330, startPoint y: 306, endPoint x: 447, endPoint y: 274, distance: 122.0
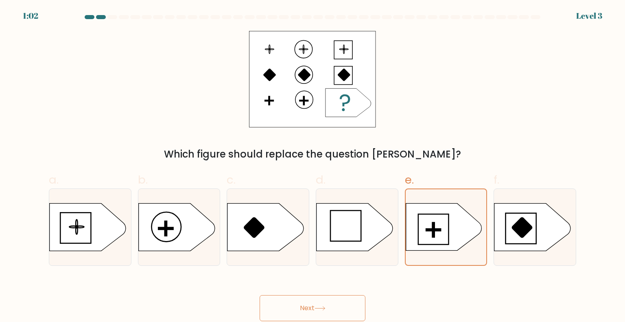
click at [447, 274] on form "a." at bounding box center [312, 168] width 625 height 306
click at [336, 300] on button "Next" at bounding box center [313, 308] width 106 height 26
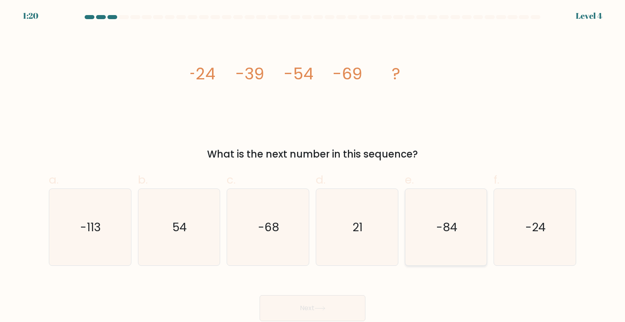
click at [446, 226] on text "-84" at bounding box center [446, 227] width 21 height 16
click at [313, 167] on input "e. -84" at bounding box center [313, 163] width 0 height 5
radio input "true"
click at [334, 305] on button "Next" at bounding box center [313, 308] width 106 height 26
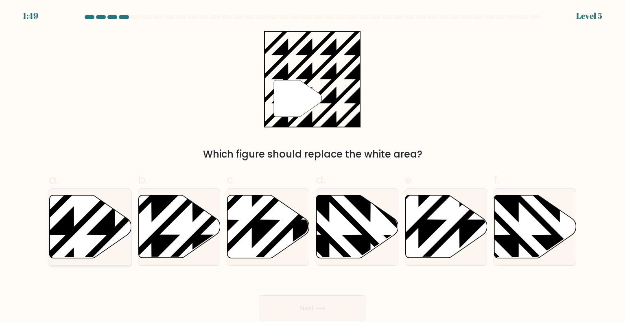
click at [100, 239] on icon at bounding box center [91, 226] width 82 height 63
click at [313, 167] on input "a." at bounding box center [313, 163] width 0 height 5
radio input "true"
click at [310, 307] on button "Next" at bounding box center [313, 308] width 106 height 26
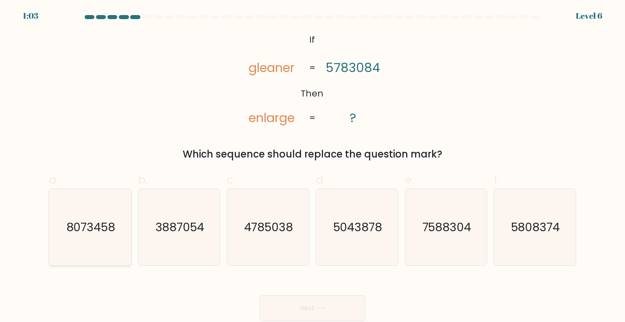
click at [83, 228] on text "8073458" at bounding box center [90, 227] width 49 height 16
click at [313, 167] on input "a. 8073458" at bounding box center [313, 163] width 0 height 5
radio input "true"
click at [316, 300] on button "Next" at bounding box center [313, 308] width 106 height 26
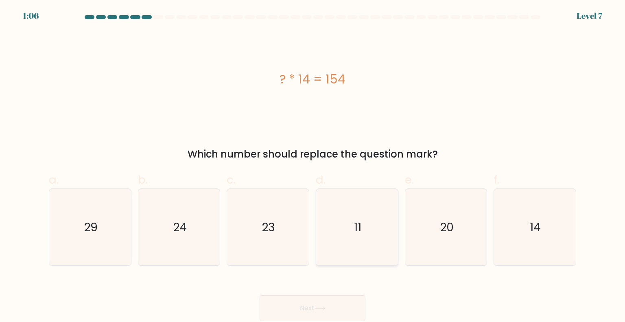
click at [340, 222] on icon "11" at bounding box center [357, 227] width 77 height 77
click at [313, 167] on input "d. 11" at bounding box center [313, 163] width 0 height 5
radio input "true"
click at [335, 302] on button "Next" at bounding box center [313, 308] width 106 height 26
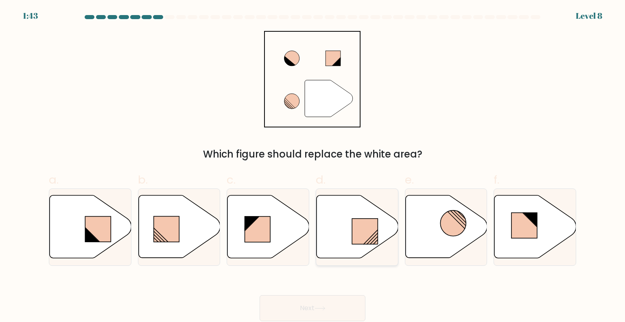
click at [378, 234] on rect at bounding box center [365, 232] width 26 height 26
click at [313, 167] on input "d." at bounding box center [313, 163] width 0 height 5
radio input "true"
click at [345, 300] on button "Next" at bounding box center [313, 308] width 106 height 26
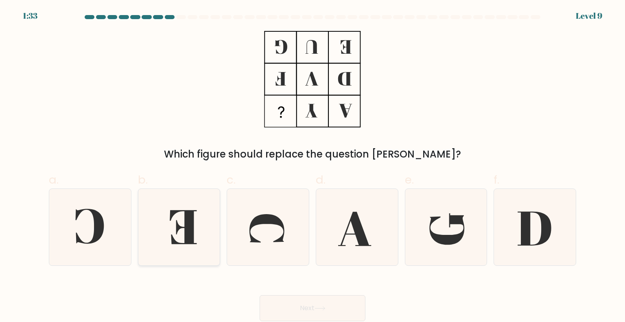
click at [141, 232] on icon at bounding box center [179, 227] width 77 height 77
click at [313, 167] on input "b." at bounding box center [313, 163] width 0 height 5
radio input "true"
click at [86, 236] on icon at bounding box center [90, 227] width 77 height 77
click at [313, 167] on input "a." at bounding box center [313, 163] width 0 height 5
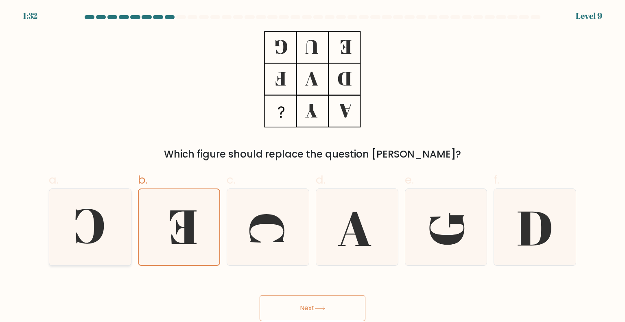
radio input "true"
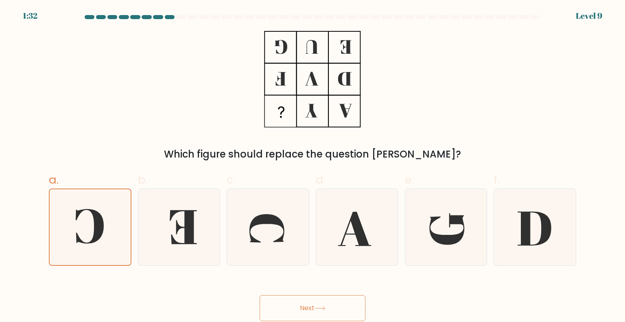
click at [322, 303] on button "Next" at bounding box center [313, 308] width 106 height 26
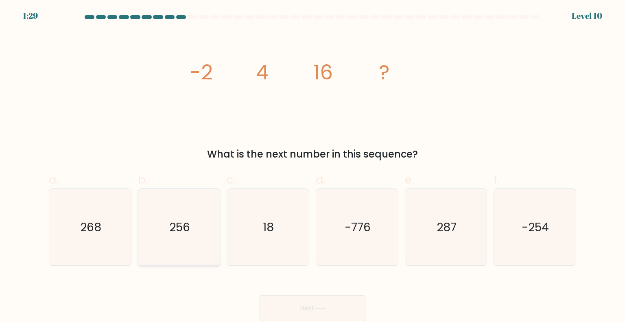
drag, startPoint x: 191, startPoint y: 231, endPoint x: 199, endPoint y: 231, distance: 8.1
click at [191, 231] on icon "256" at bounding box center [179, 227] width 77 height 77
click at [313, 167] on input "b. 256" at bounding box center [313, 163] width 0 height 5
radio input "true"
click at [324, 293] on div "Next" at bounding box center [312, 299] width 537 height 46
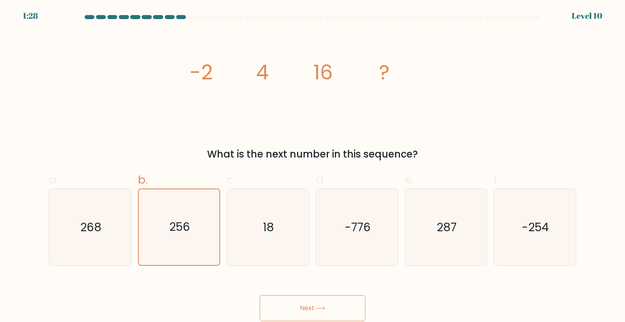
click at [324, 300] on button "Next" at bounding box center [313, 308] width 106 height 26
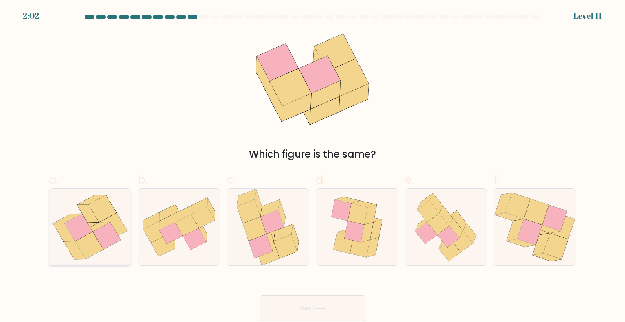
click at [96, 239] on icon at bounding box center [89, 245] width 28 height 27
click at [313, 167] on input "a." at bounding box center [313, 163] width 0 height 5
radio input "true"
drag, startPoint x: 298, startPoint y: 305, endPoint x: 337, endPoint y: 300, distance: 39.0
click at [298, 305] on button "Next" at bounding box center [313, 308] width 106 height 26
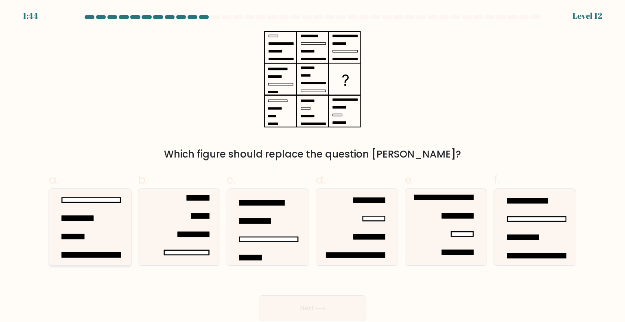
click at [94, 237] on icon at bounding box center [90, 227] width 77 height 77
click at [313, 167] on input "a." at bounding box center [313, 163] width 0 height 5
radio input "true"
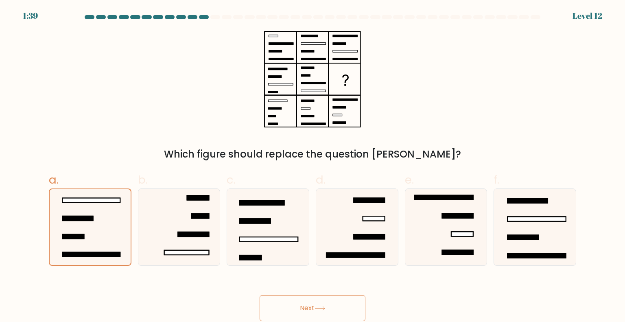
click at [325, 309] on icon at bounding box center [320, 309] width 10 height 4
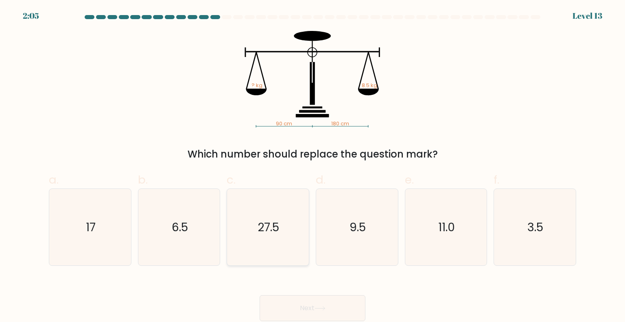
click at [277, 240] on icon "27.5" at bounding box center [268, 227] width 77 height 77
click at [313, 167] on input "c. 27.5" at bounding box center [313, 163] width 0 height 5
radio input "true"
click at [106, 210] on icon "17" at bounding box center [90, 227] width 77 height 77
click at [313, 167] on input "a. 17" at bounding box center [313, 163] width 0 height 5
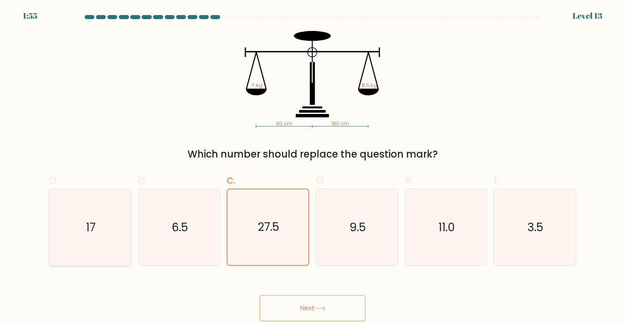
radio input "true"
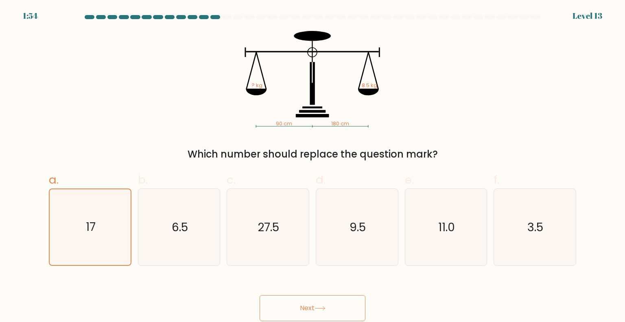
click at [319, 300] on button "Next" at bounding box center [313, 308] width 106 height 26
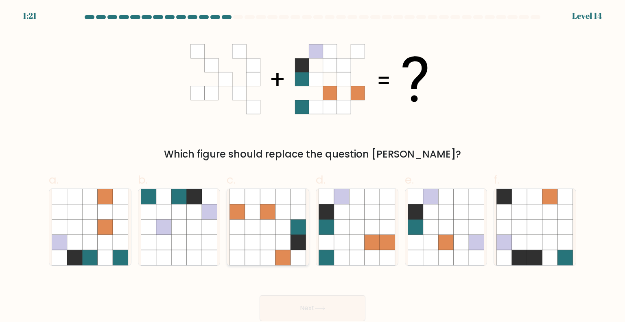
click at [259, 249] on icon at bounding box center [252, 242] width 15 height 15
click at [313, 167] on input "c." at bounding box center [313, 163] width 0 height 5
radio input "true"
click at [303, 296] on button "Next" at bounding box center [313, 308] width 106 height 26
click at [303, 305] on button "Next" at bounding box center [313, 308] width 106 height 26
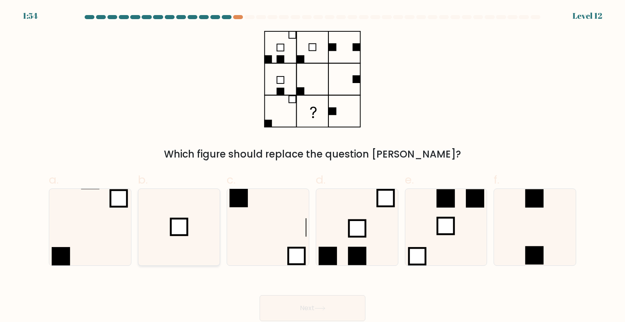
click at [204, 230] on icon at bounding box center [179, 227] width 77 height 77
click at [313, 167] on input "b." at bounding box center [313, 163] width 0 height 5
radio input "true"
click at [307, 238] on div at bounding box center [268, 227] width 83 height 77
click at [313, 167] on input "c." at bounding box center [313, 163] width 0 height 5
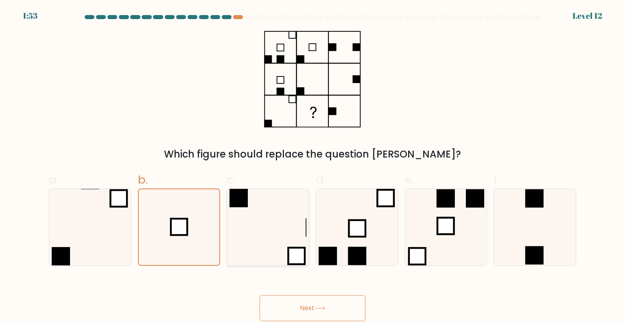
radio input "true"
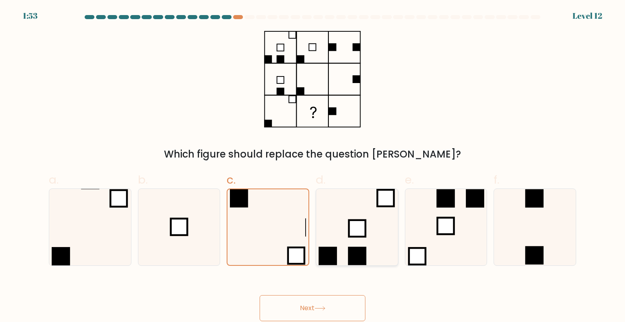
click at [393, 245] on icon at bounding box center [357, 227] width 77 height 77
click at [313, 167] on input "d." at bounding box center [313, 163] width 0 height 5
radio input "true"
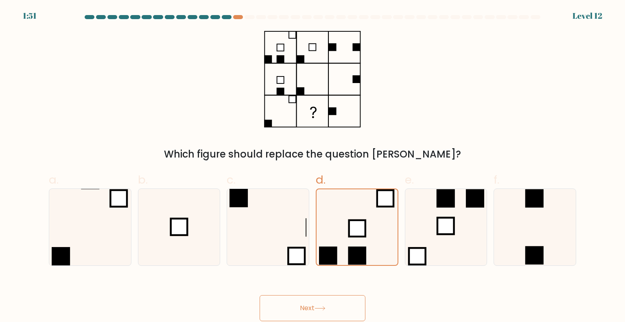
click at [321, 312] on button "Next" at bounding box center [313, 308] width 106 height 26
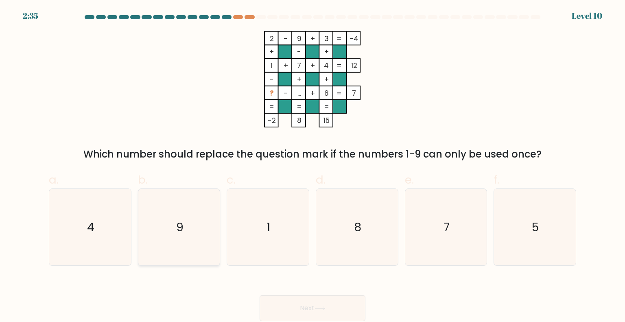
click at [192, 228] on icon "9" at bounding box center [179, 227] width 77 height 77
click at [313, 167] on input "b. 9" at bounding box center [313, 163] width 0 height 5
radio input "true"
click at [449, 208] on icon "7" at bounding box center [446, 227] width 77 height 77
click at [313, 167] on input "e. 7" at bounding box center [313, 163] width 0 height 5
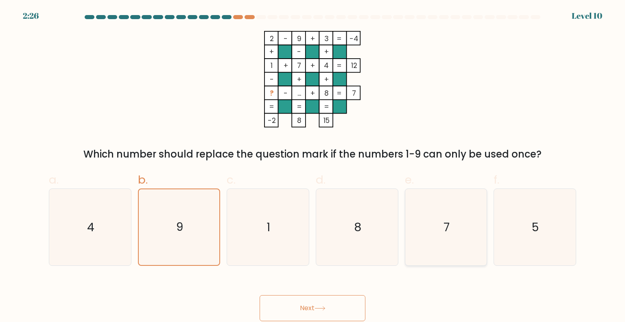
radio input "true"
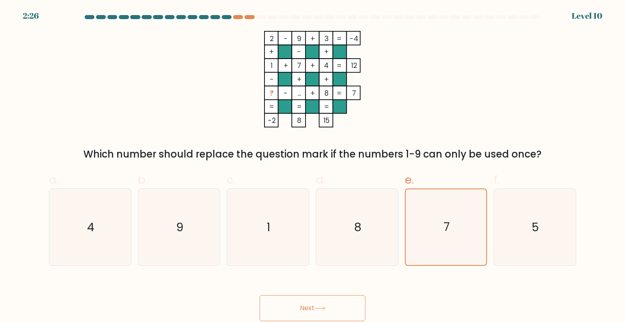
click at [352, 299] on button "Next" at bounding box center [313, 308] width 106 height 26
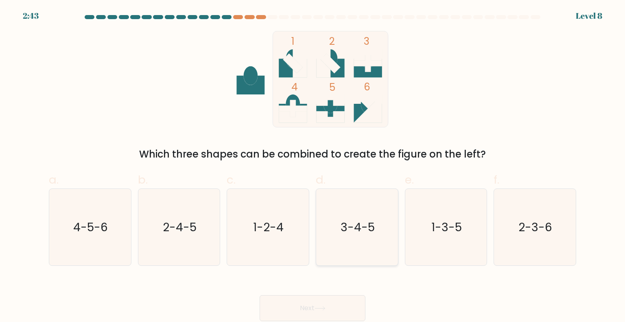
click at [368, 241] on icon "3-4-5" at bounding box center [357, 227] width 77 height 77
click at [313, 167] on input "d. 3-4-5" at bounding box center [313, 163] width 0 height 5
radio input "true"
click at [348, 298] on button "Next" at bounding box center [313, 308] width 106 height 26
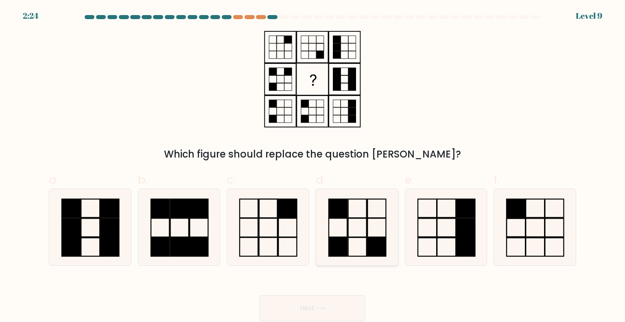
drag, startPoint x: 378, startPoint y: 247, endPoint x: 383, endPoint y: 260, distance: 13.5
click at [378, 247] on rect at bounding box center [377, 246] width 18 height 19
click at [313, 167] on input "d." at bounding box center [313, 163] width 0 height 5
radio input "true"
click at [342, 309] on button "Next" at bounding box center [313, 308] width 106 height 26
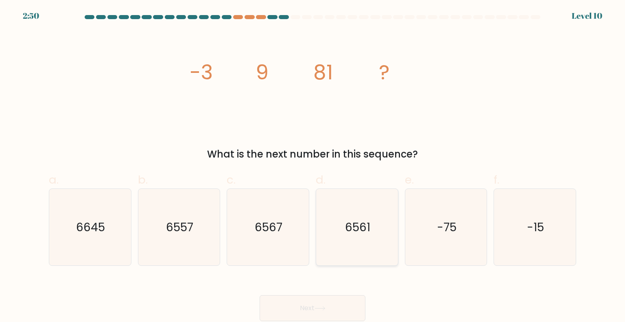
drag, startPoint x: 356, startPoint y: 231, endPoint x: 366, endPoint y: 255, distance: 26.2
click at [356, 231] on text "6561" at bounding box center [357, 227] width 25 height 16
click at [313, 167] on input "d. 6561" at bounding box center [313, 163] width 0 height 5
radio input "true"
click at [314, 305] on button "Next" at bounding box center [313, 308] width 106 height 26
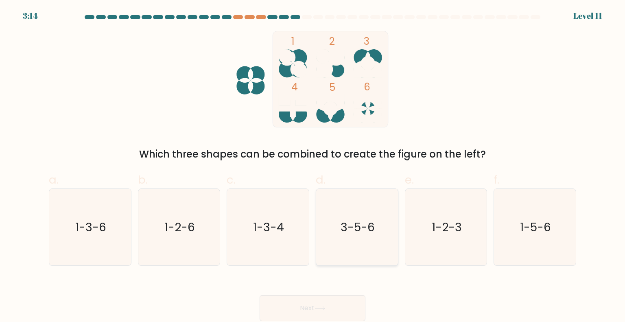
click at [344, 235] on text "3-5-6" at bounding box center [358, 227] width 34 height 16
click at [313, 167] on input "d. 3-5-6" at bounding box center [313, 163] width 0 height 5
radio input "true"
click at [343, 303] on button "Next" at bounding box center [313, 308] width 106 height 26
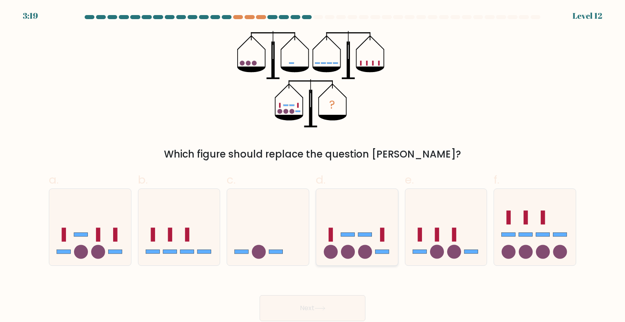
click at [367, 250] on circle at bounding box center [365, 252] width 14 height 14
click at [313, 167] on input "d." at bounding box center [313, 163] width 0 height 5
radio input "true"
click at [338, 306] on button "Next" at bounding box center [313, 308] width 106 height 26
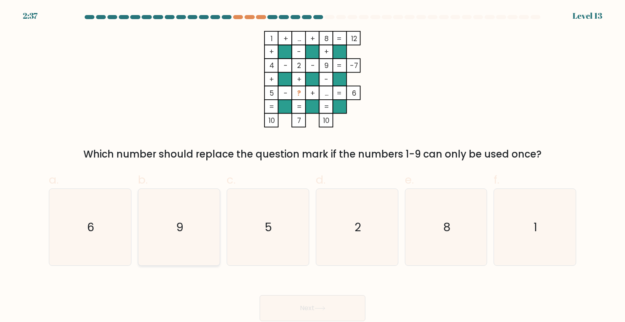
click at [196, 229] on icon "9" at bounding box center [179, 227] width 77 height 77
click at [313, 167] on input "b. 9" at bounding box center [313, 163] width 0 height 5
radio input "true"
click at [246, 226] on icon "5" at bounding box center [268, 227] width 77 height 77
click at [313, 167] on input "c. 5" at bounding box center [313, 163] width 0 height 5
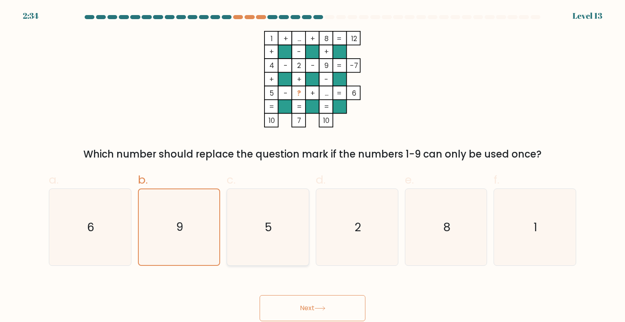
radio input "true"
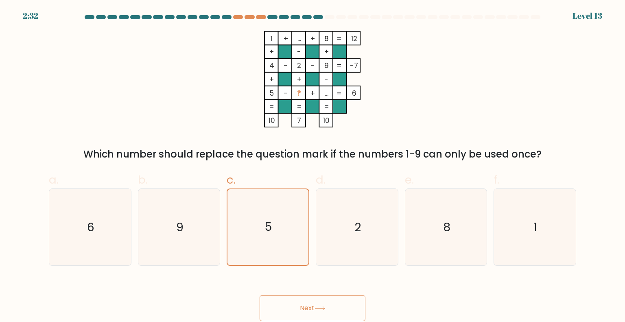
click at [311, 308] on button "Next" at bounding box center [313, 308] width 106 height 26
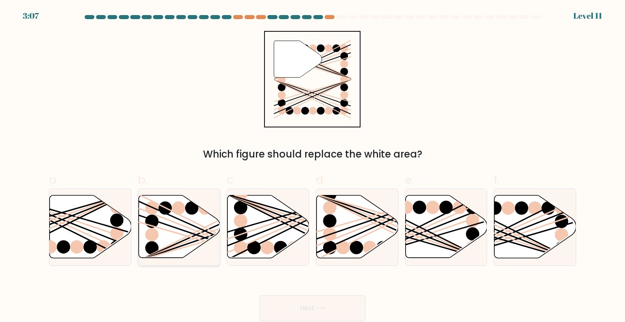
click at [178, 231] on icon at bounding box center [179, 226] width 82 height 63
click at [313, 167] on input "b." at bounding box center [313, 163] width 0 height 5
radio input "true"
click at [331, 312] on button "Next" at bounding box center [313, 308] width 106 height 26
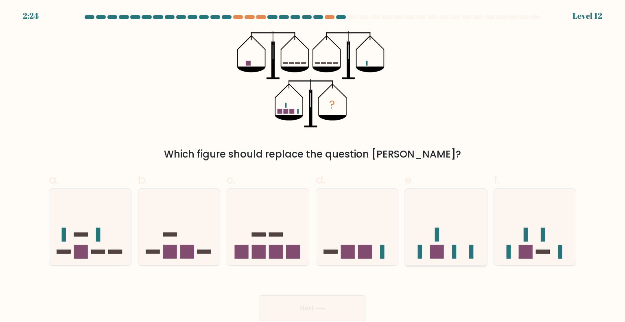
drag, startPoint x: 447, startPoint y: 248, endPoint x: 443, endPoint y: 251, distance: 5.5
click at [447, 248] on icon at bounding box center [447, 227] width 82 height 68
click at [313, 167] on input "e." at bounding box center [313, 163] width 0 height 5
radio input "true"
click at [344, 304] on button "Next" at bounding box center [313, 308] width 106 height 26
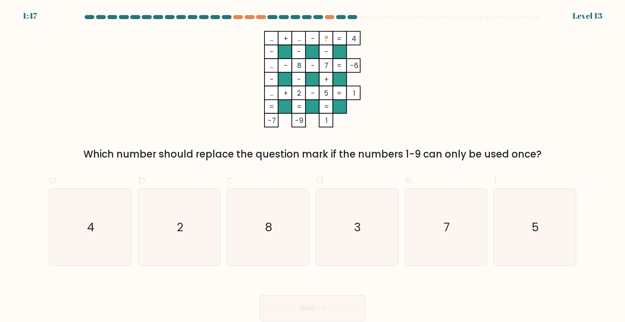
click at [497, 237] on div "5" at bounding box center [535, 227] width 83 height 77
click at [313, 167] on input "f. 5" at bounding box center [313, 163] width 0 height 5
radio input "true"
click at [343, 304] on button "Next" at bounding box center [313, 308] width 106 height 26
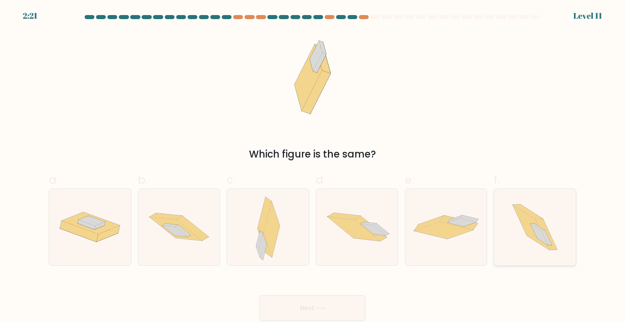
click at [539, 242] on icon at bounding box center [531, 227] width 37 height 45
click at [313, 167] on input "f." at bounding box center [313, 163] width 0 height 5
radio input "true"
click at [340, 306] on button "Next" at bounding box center [313, 308] width 106 height 26
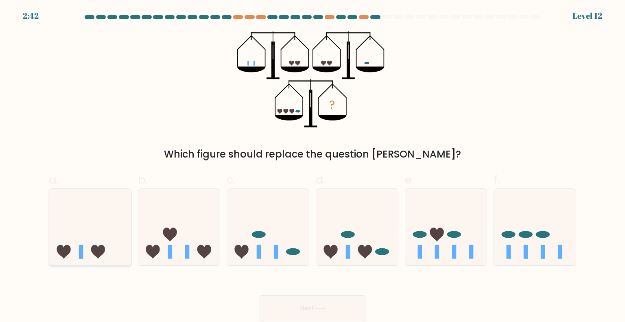
click at [86, 252] on icon at bounding box center [90, 227] width 82 height 68
click at [313, 167] on input "a." at bounding box center [313, 163] width 0 height 5
radio input "true"
click at [315, 308] on button "Next" at bounding box center [313, 308] width 106 height 26
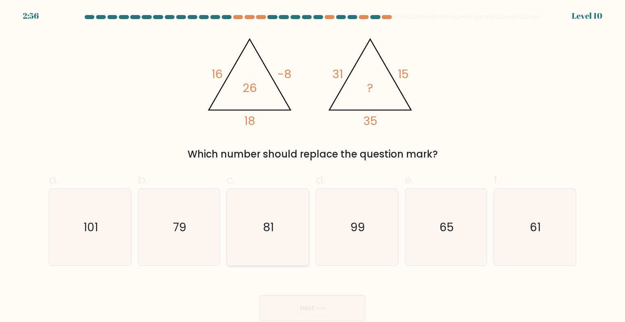
click at [274, 234] on text "81" at bounding box center [268, 227] width 11 height 16
click at [313, 167] on input "c. 81" at bounding box center [313, 163] width 0 height 5
radio input "true"
click at [307, 301] on button "Next" at bounding box center [313, 308] width 106 height 26
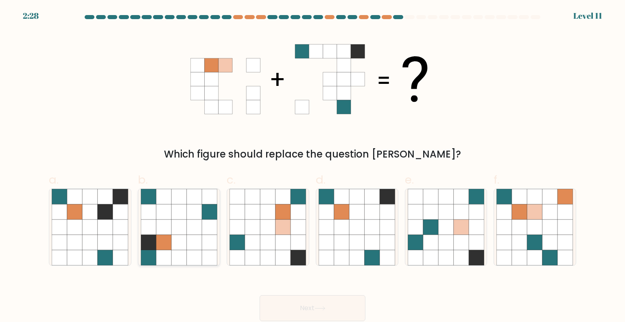
click at [155, 208] on icon at bounding box center [148, 211] width 15 height 15
click at [313, 167] on input "b." at bounding box center [313, 163] width 0 height 5
radio input "true"
click at [319, 298] on button "Next" at bounding box center [313, 308] width 106 height 26
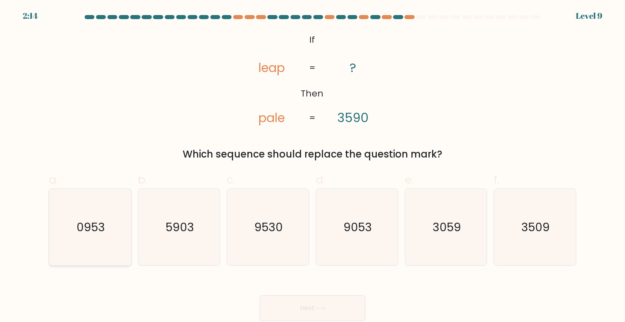
click at [85, 232] on text "0953" at bounding box center [91, 227] width 29 height 16
click at [313, 167] on input "a. 0953" at bounding box center [313, 163] width 0 height 5
radio input "true"
click at [332, 301] on button "Next" at bounding box center [313, 308] width 106 height 26
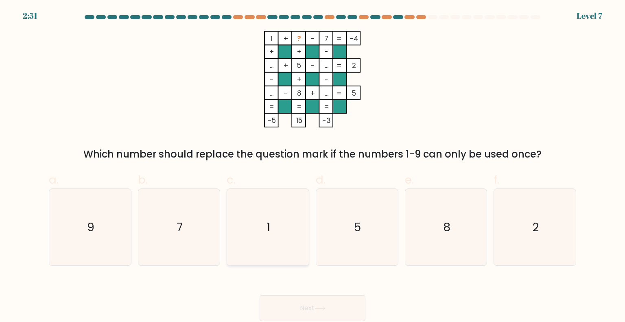
click at [304, 232] on div "1" at bounding box center [268, 227] width 83 height 77
click at [313, 167] on input "c. 1" at bounding box center [313, 163] width 0 height 5
radio input "true"
click at [310, 299] on button "Next" at bounding box center [313, 308] width 106 height 26
click at [313, 302] on button "Next" at bounding box center [313, 308] width 106 height 26
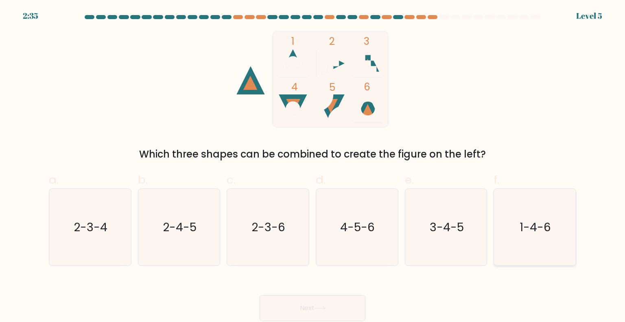
click at [526, 235] on icon "1-4-6" at bounding box center [535, 227] width 77 height 77
click at [313, 167] on input "f. 1-4-6" at bounding box center [313, 163] width 0 height 5
radio input "true"
click at [313, 310] on button "Next" at bounding box center [313, 308] width 106 height 26
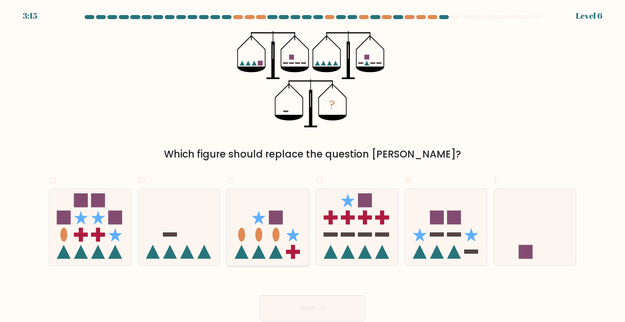
click at [285, 227] on icon at bounding box center [268, 227] width 82 height 68
click at [313, 167] on input "c." at bounding box center [313, 163] width 0 height 5
radio input "true"
click at [311, 314] on button "Next" at bounding box center [313, 308] width 106 height 26
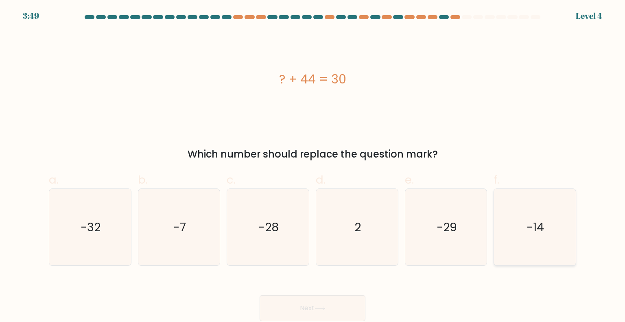
click at [528, 233] on text "-14" at bounding box center [536, 227] width 18 height 16
click at [313, 167] on input "f. -14" at bounding box center [313, 163] width 0 height 5
radio input "true"
click at [321, 312] on button "Next" at bounding box center [313, 308] width 106 height 26
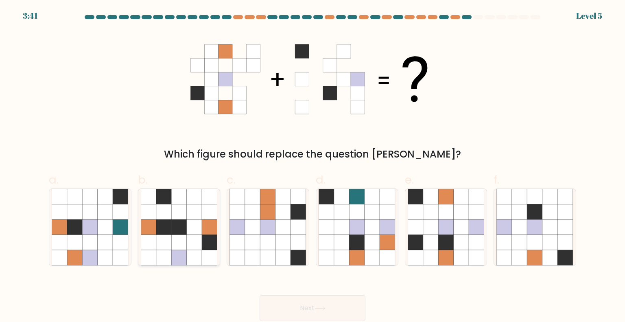
click at [151, 226] on icon at bounding box center [148, 226] width 15 height 15
click at [313, 167] on input "b." at bounding box center [313, 163] width 0 height 5
radio input "true"
click at [303, 300] on button "Next" at bounding box center [313, 308] width 106 height 26
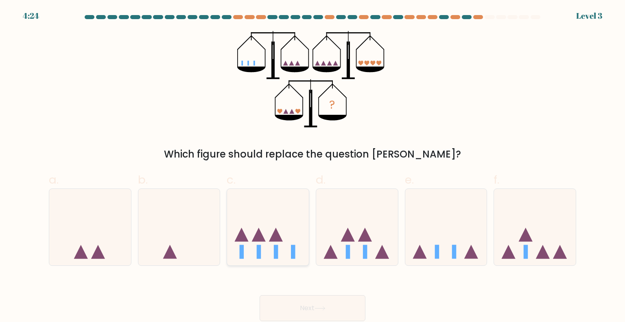
click at [267, 239] on icon at bounding box center [268, 227] width 82 height 68
click at [313, 167] on input "c." at bounding box center [313, 163] width 0 height 5
radio input "true"
click at [327, 314] on button "Next" at bounding box center [313, 308] width 106 height 26
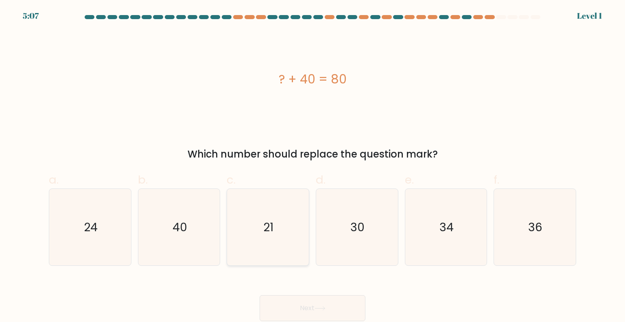
click at [297, 241] on icon "21" at bounding box center [268, 227] width 77 height 77
click at [313, 167] on input "c. 21" at bounding box center [313, 163] width 0 height 5
radio input "true"
click at [220, 237] on div "b. 40" at bounding box center [179, 218] width 89 height 94
click at [454, 237] on icon "34" at bounding box center [446, 227] width 77 height 77
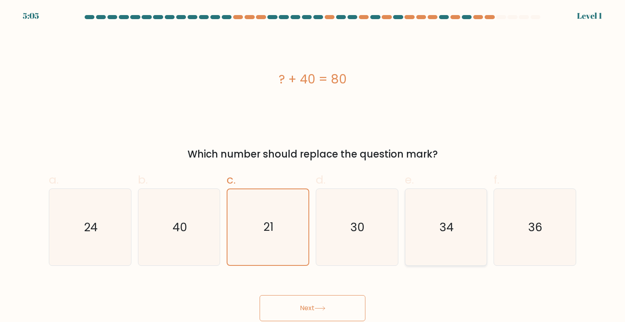
click at [313, 167] on input "e. 34" at bounding box center [313, 163] width 0 height 5
radio input "true"
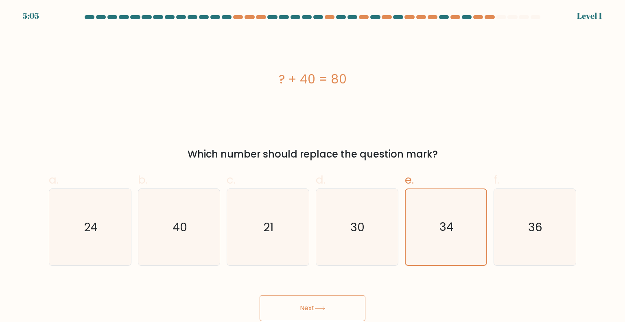
click at [224, 231] on div "c. 21" at bounding box center [268, 218] width 89 height 94
click at [187, 228] on text "40" at bounding box center [180, 227] width 15 height 16
click at [313, 167] on input "b. 40" at bounding box center [313, 163] width 0 height 5
radio input "true"
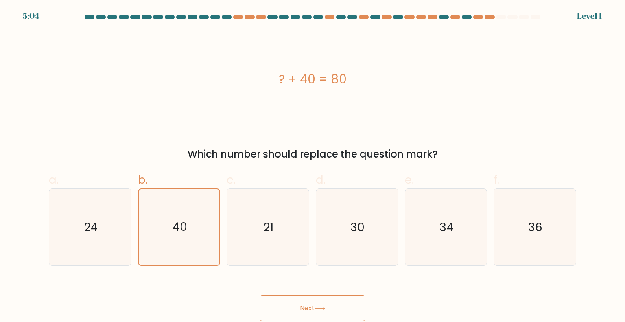
click at [324, 308] on icon at bounding box center [320, 308] width 11 height 4
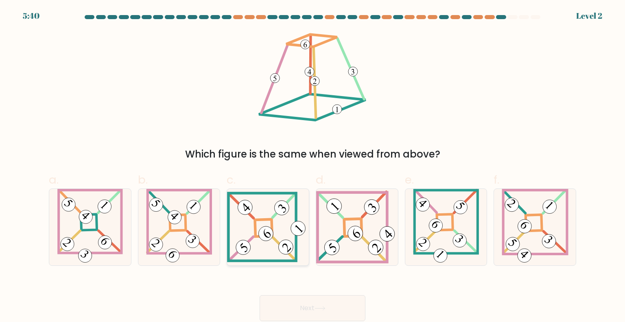
click at [274, 224] on icon at bounding box center [268, 227] width 82 height 70
click at [313, 167] on input "c." at bounding box center [313, 163] width 0 height 5
radio input "true"
click at [333, 307] on button "Next" at bounding box center [313, 308] width 106 height 26
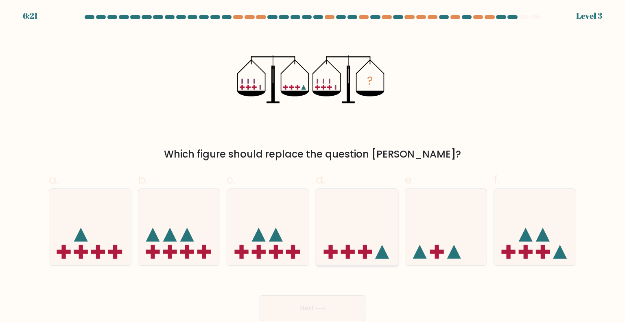
click at [351, 235] on icon at bounding box center [357, 227] width 82 height 68
click at [313, 167] on input "d." at bounding box center [313, 163] width 0 height 5
radio input "true"
click at [337, 308] on button "Next" at bounding box center [313, 308] width 106 height 26
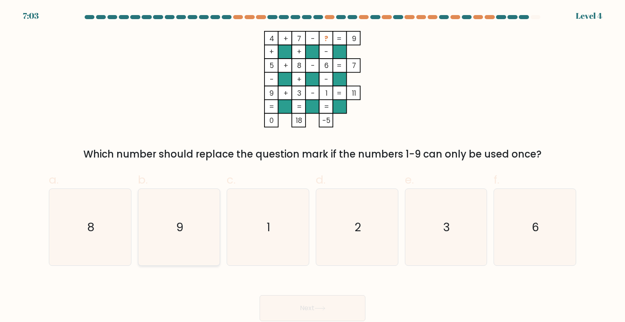
click at [208, 228] on icon "9" at bounding box center [179, 227] width 77 height 77
click at [313, 167] on input "b. 9" at bounding box center [313, 163] width 0 height 5
radio input "true"
click at [303, 307] on button "Next" at bounding box center [313, 308] width 106 height 26
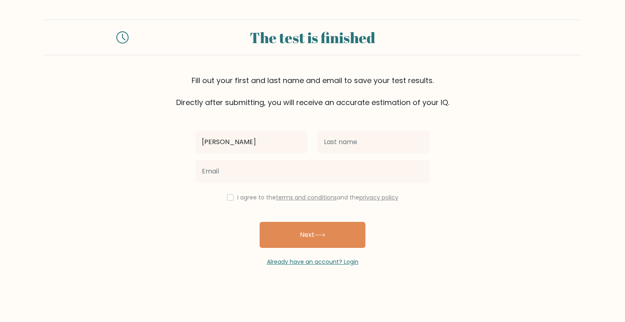
type input "[PERSON_NAME]"
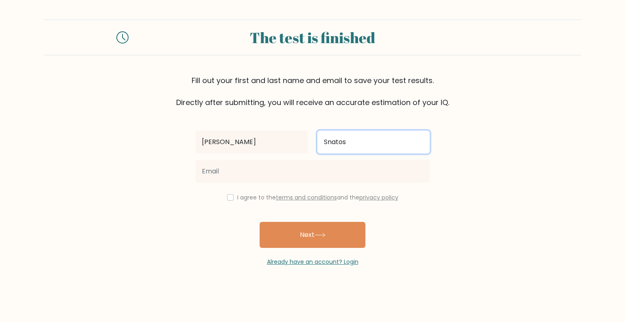
type input "Snatos"
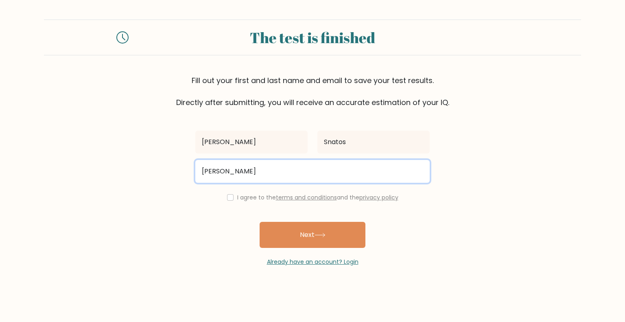
type input "[EMAIL_ADDRESS][DOMAIN_NAME]"
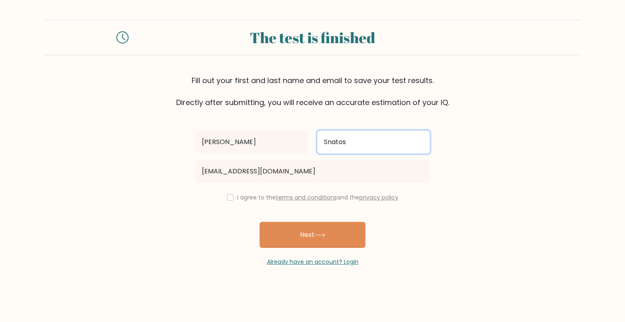
click at [369, 138] on input "Snatos" at bounding box center [374, 142] width 112 height 23
type input "[PERSON_NAME]"
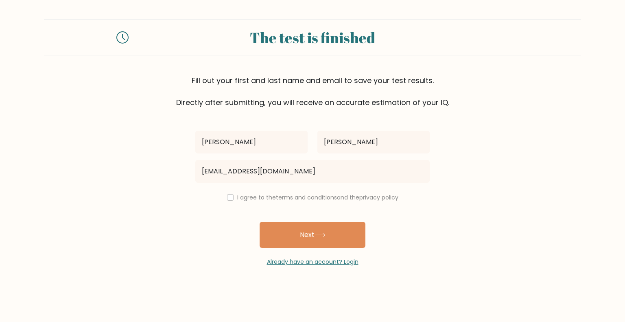
click at [224, 197] on div "I agree to the terms and conditions and the privacy policy" at bounding box center [313, 198] width 244 height 10
click at [230, 197] on input "checkbox" at bounding box center [230, 197] width 7 height 7
checkbox input "true"
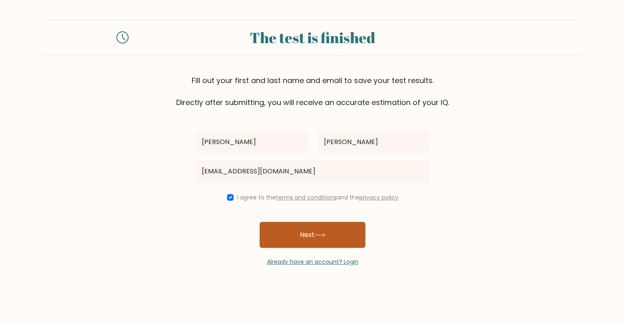
click at [283, 229] on button "Next" at bounding box center [313, 235] width 106 height 26
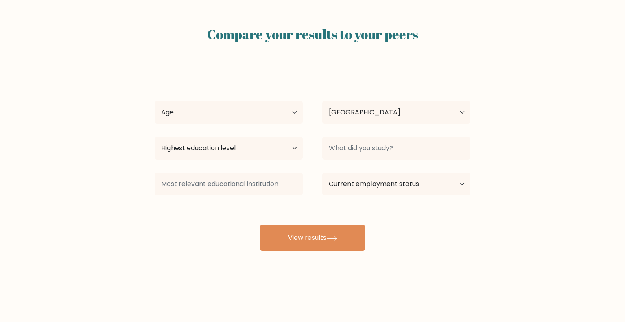
select select "PH"
click at [263, 126] on div "Age Under [DEMOGRAPHIC_DATA] [DEMOGRAPHIC_DATA] [DEMOGRAPHIC_DATA] [DEMOGRAPHIC…" at bounding box center [229, 112] width 168 height 29
click at [267, 112] on select "Age Under [DEMOGRAPHIC_DATA] [DEMOGRAPHIC_DATA] [DEMOGRAPHIC_DATA] [DEMOGRAPHIC…" at bounding box center [229, 112] width 148 height 23
select select "25_34"
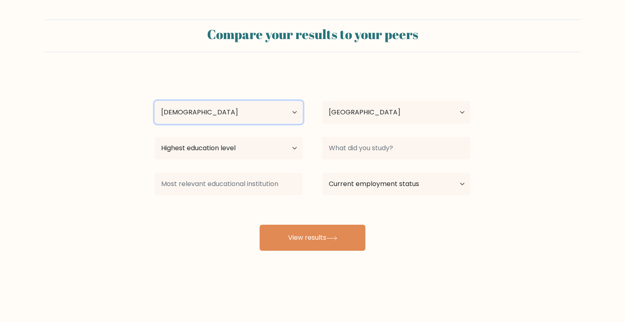
click at [155, 101] on select "Age Under [DEMOGRAPHIC_DATA] [DEMOGRAPHIC_DATA] [DEMOGRAPHIC_DATA] [DEMOGRAPHIC…" at bounding box center [229, 112] width 148 height 23
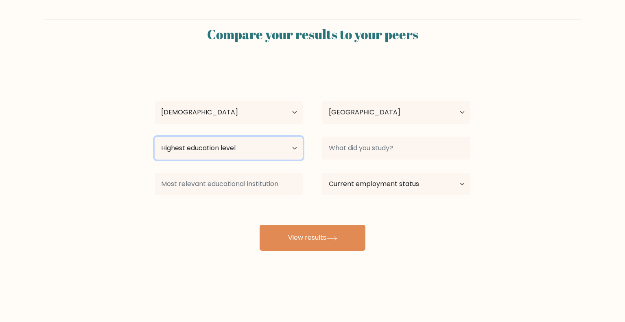
click at [293, 148] on select "Highest education level No schooling Primary Lower Secondary Upper Secondary Oc…" at bounding box center [229, 148] width 148 height 23
click at [155, 137] on select "Highest education level No schooling Primary Lower Secondary Upper Secondary Oc…" at bounding box center [229, 148] width 148 height 23
click at [313, 202] on div "[PERSON_NAME] Age Under [DEMOGRAPHIC_DATA] [DEMOGRAPHIC_DATA] [DEMOGRAPHIC_DATA…" at bounding box center [313, 161] width 326 height 179
click at [243, 148] on select "Highest education level No schooling Primary Lower Secondary Upper Secondary Oc…" at bounding box center [229, 148] width 148 height 23
select select "occupation_specific"
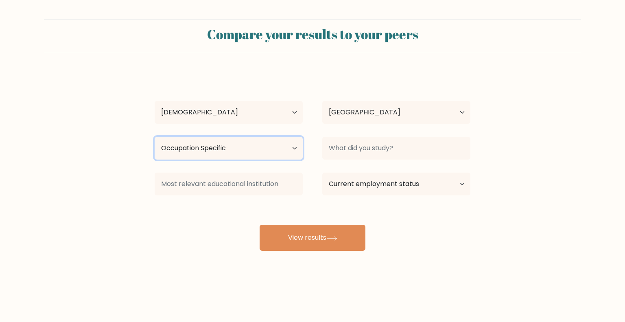
click at [155, 137] on select "Highest education level No schooling Primary Lower Secondary Upper Secondary Oc…" at bounding box center [229, 148] width 148 height 23
click at [270, 206] on div "[PERSON_NAME] Age Under [DEMOGRAPHIC_DATA] [DEMOGRAPHIC_DATA] [DEMOGRAPHIC_DATA…" at bounding box center [313, 161] width 326 height 179
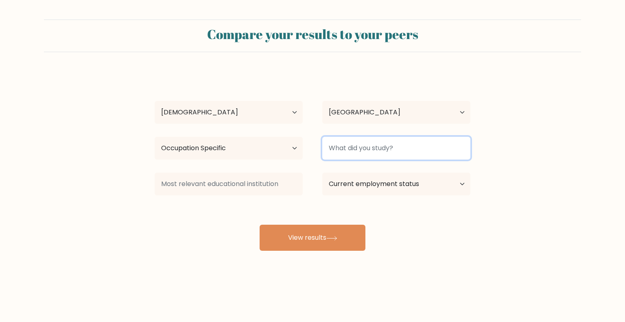
click at [366, 142] on input at bounding box center [396, 148] width 148 height 23
type input "BSEMC"
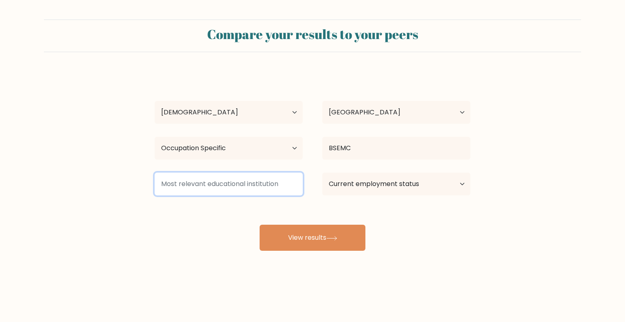
click at [216, 175] on input at bounding box center [229, 184] width 148 height 23
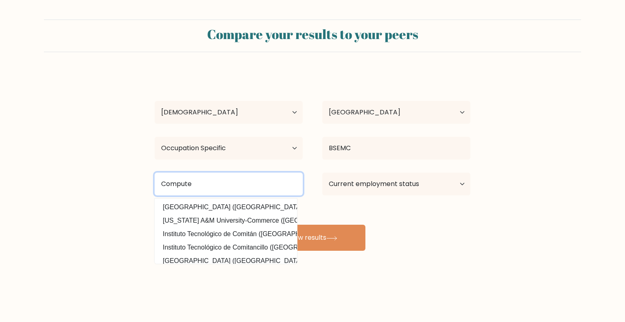
type input "Computer"
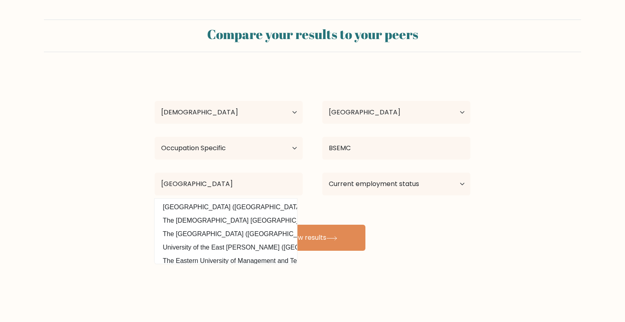
drag, startPoint x: 232, startPoint y: 210, endPoint x: 237, endPoint y: 209, distance: 4.6
click at [232, 210] on option "[GEOGRAPHIC_DATA] ([GEOGRAPHIC_DATA])" at bounding box center [226, 207] width 138 height 13
type input "[GEOGRAPHIC_DATA]"
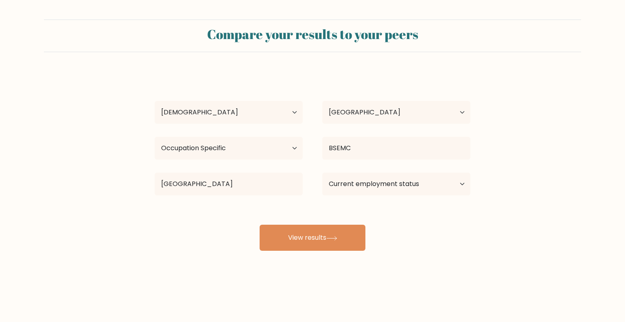
click at [383, 200] on div "[PERSON_NAME] Age Under [DEMOGRAPHIC_DATA] [DEMOGRAPHIC_DATA] [DEMOGRAPHIC_DATA…" at bounding box center [313, 161] width 326 height 179
click at [396, 188] on select "Current employment status Employed Student Retired Other / prefer not to answer" at bounding box center [396, 184] width 148 height 23
select select "other"
click at [322, 173] on select "Current employment status Employed Student Retired Other / prefer not to answer" at bounding box center [396, 184] width 148 height 23
drag, startPoint x: 465, startPoint y: 241, endPoint x: 431, endPoint y: 242, distance: 33.8
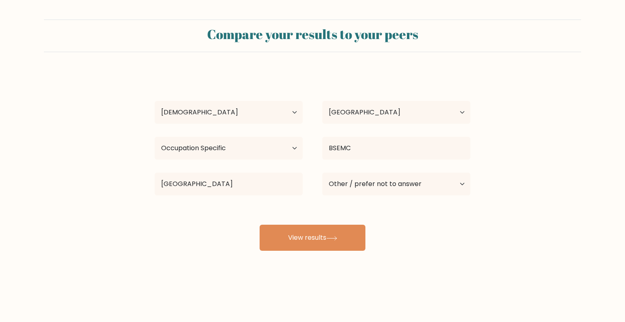
click at [464, 241] on div "[PERSON_NAME] Age Under [DEMOGRAPHIC_DATA] [DEMOGRAPHIC_DATA] [DEMOGRAPHIC_DATA…" at bounding box center [313, 161] width 326 height 179
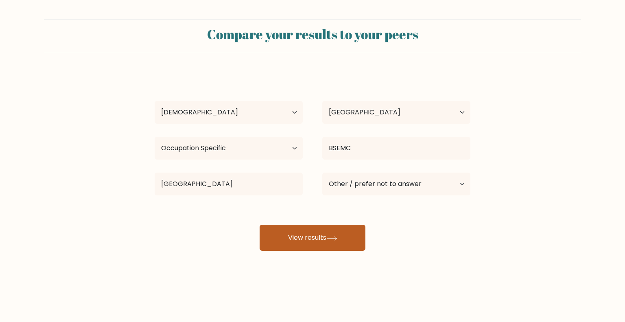
click at [320, 244] on button "View results" at bounding box center [313, 238] width 106 height 26
